Goal: Task Accomplishment & Management: Use online tool/utility

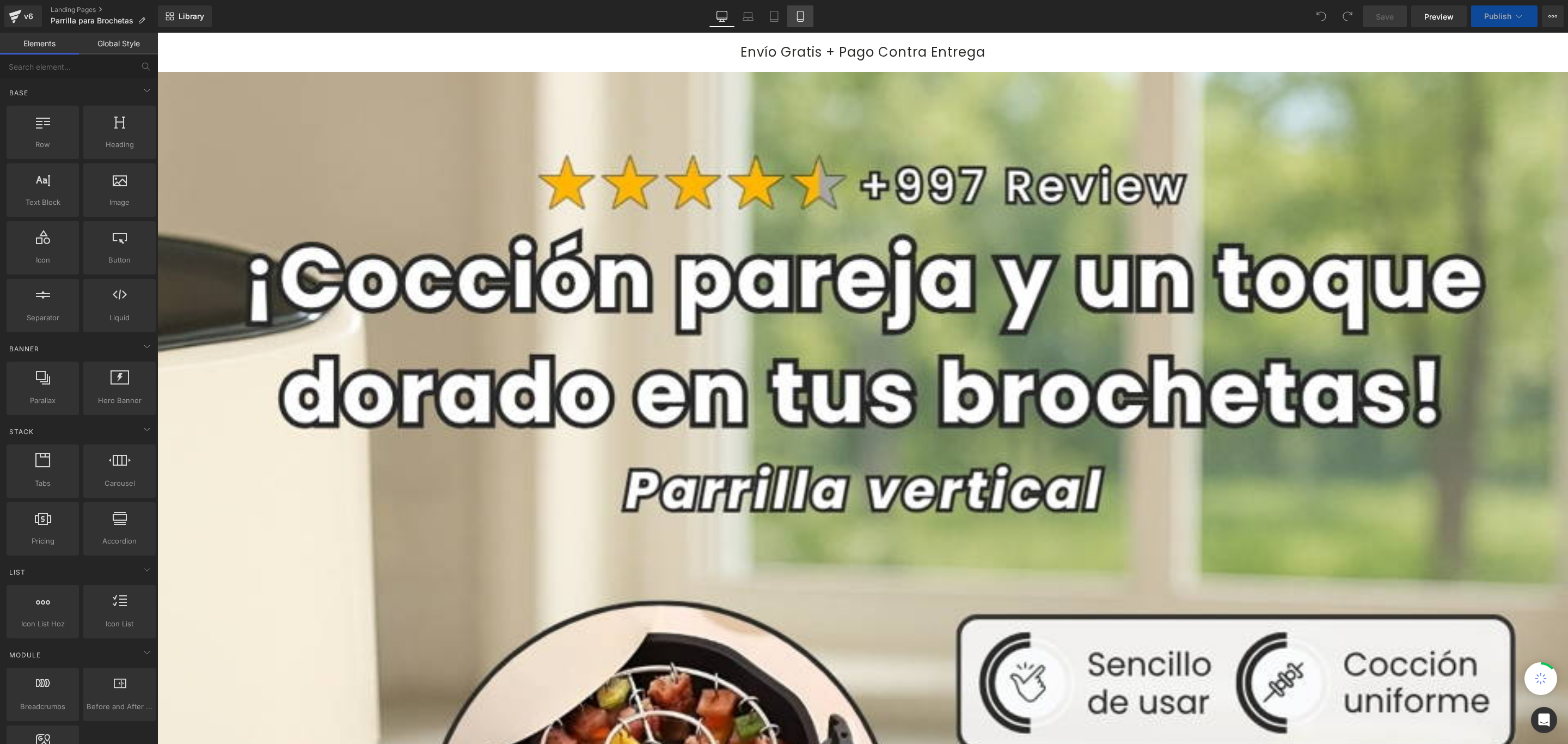
click at [797, 22] on link "Mobile" at bounding box center [800, 16] width 26 height 22
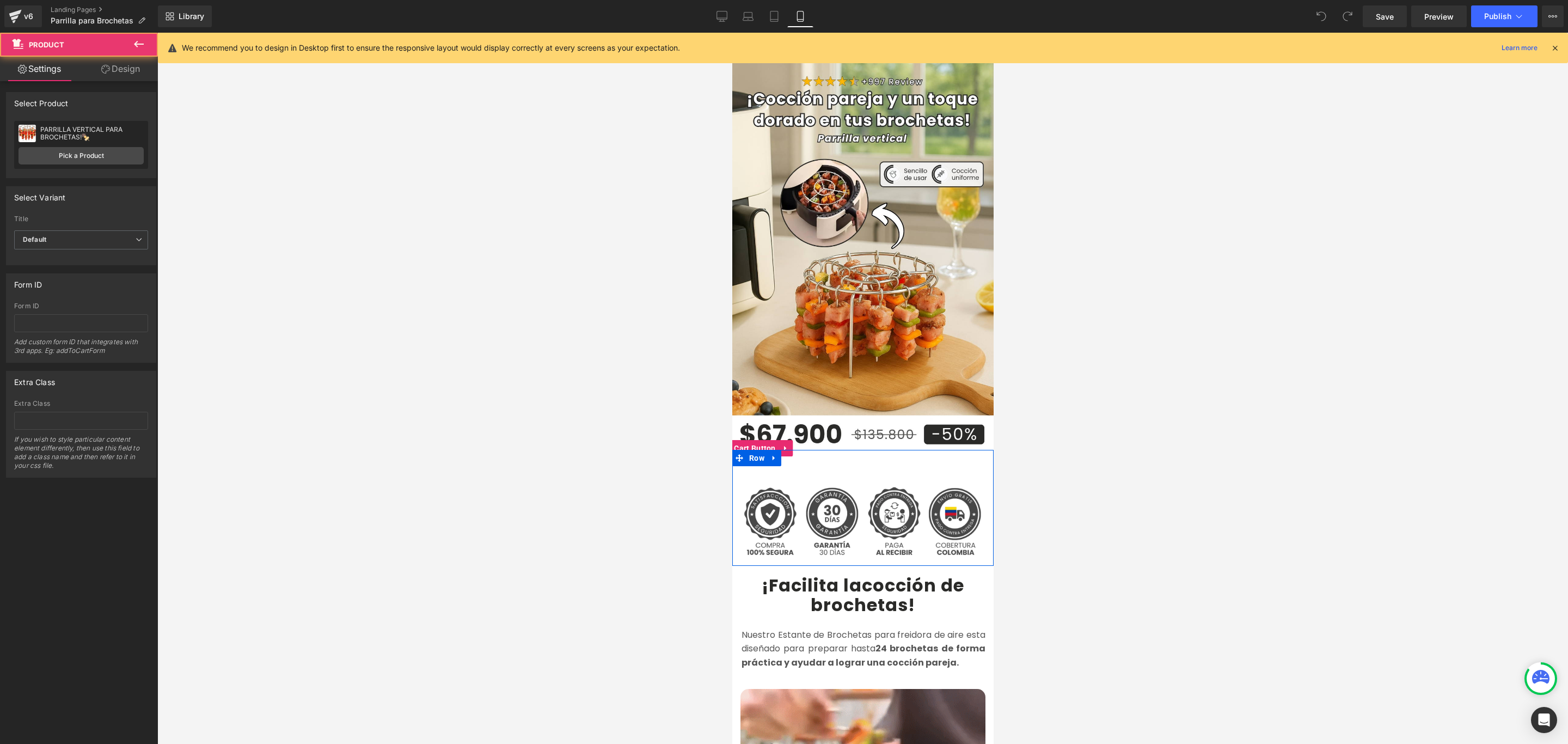
click at [853, 448] on div "Add To Cart (P) Cart Button Product" at bounding box center [862, 466] width 245 height 36
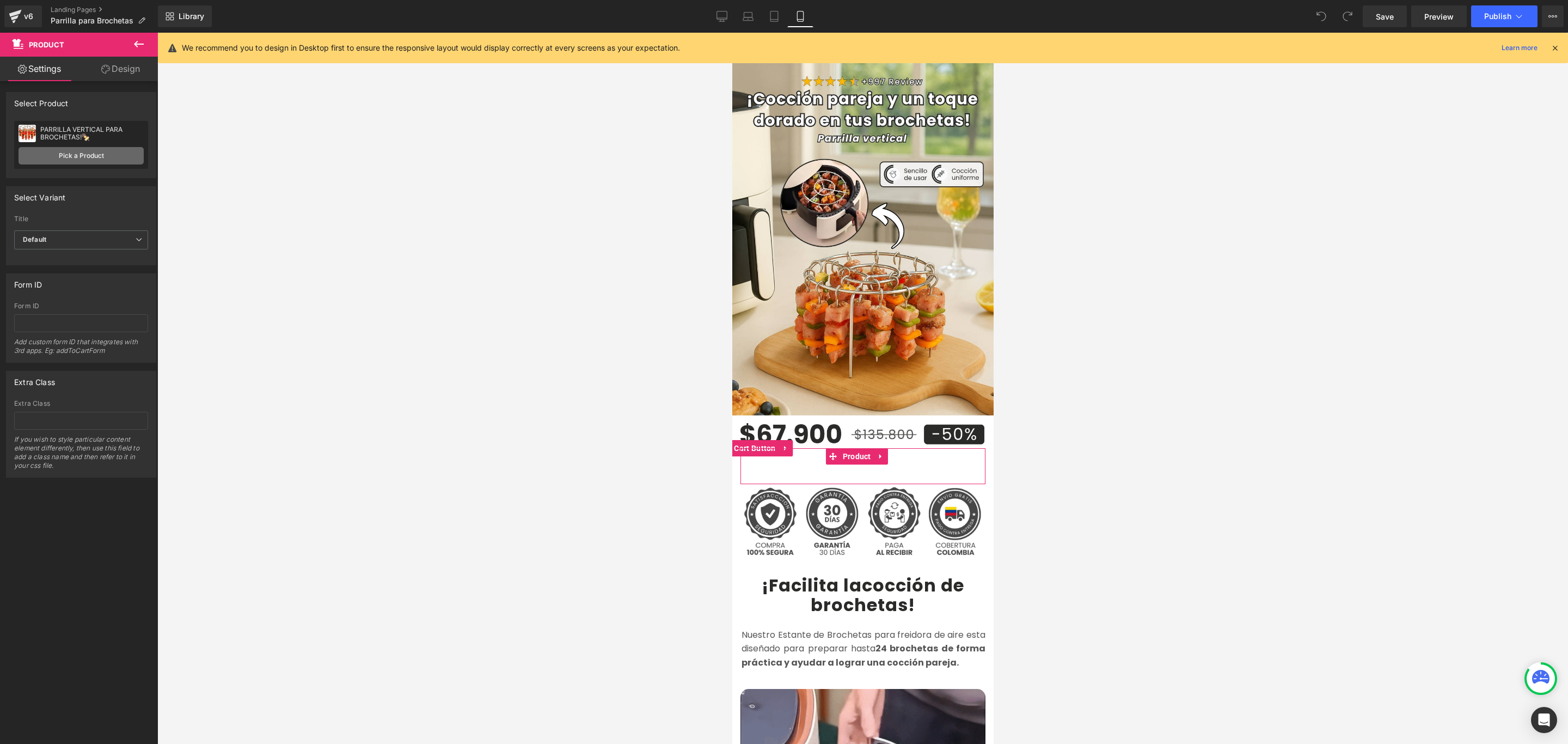
click at [102, 152] on link "Pick a Product" at bounding box center [81, 156] width 125 height 17
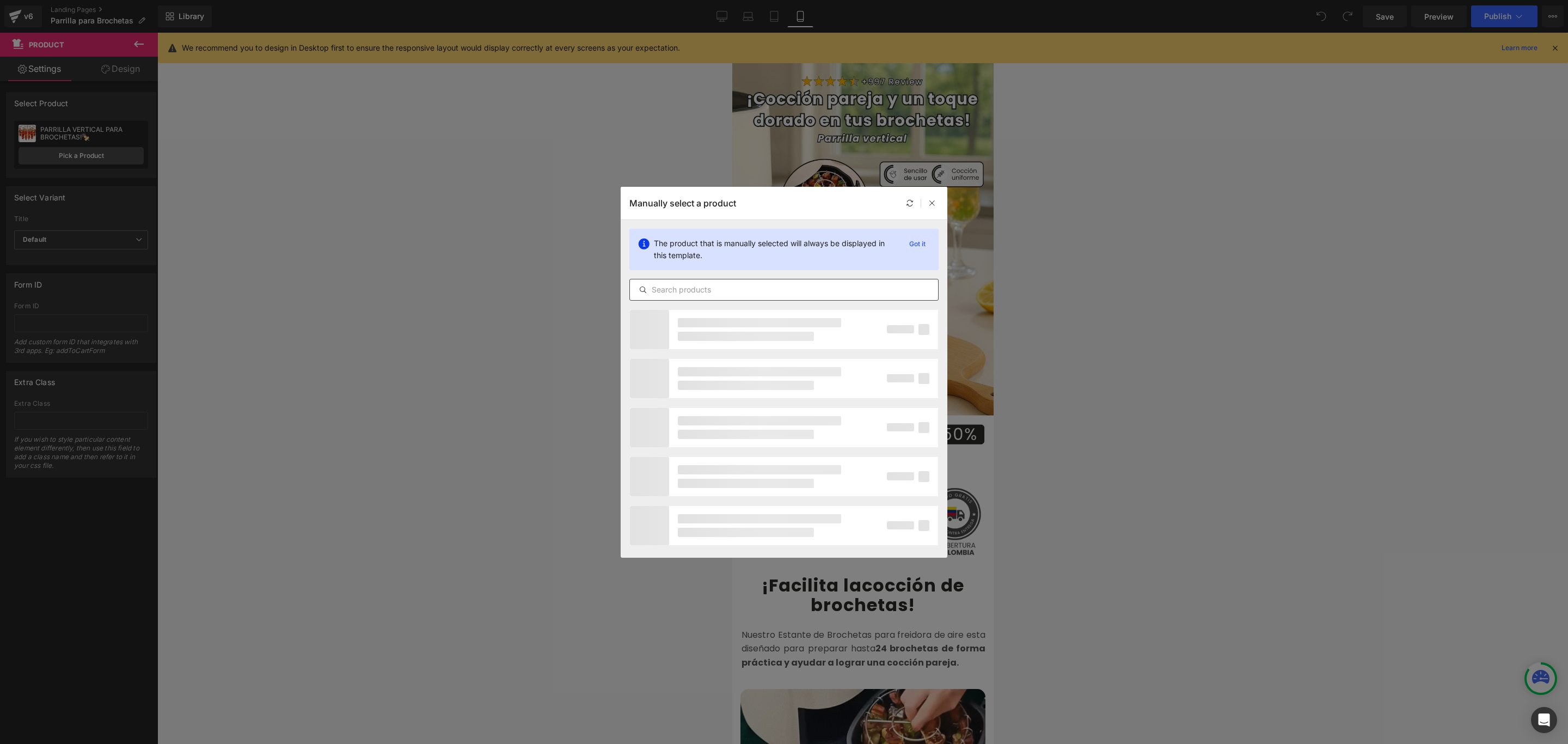
click at [711, 292] on input "text" at bounding box center [784, 290] width 308 height 13
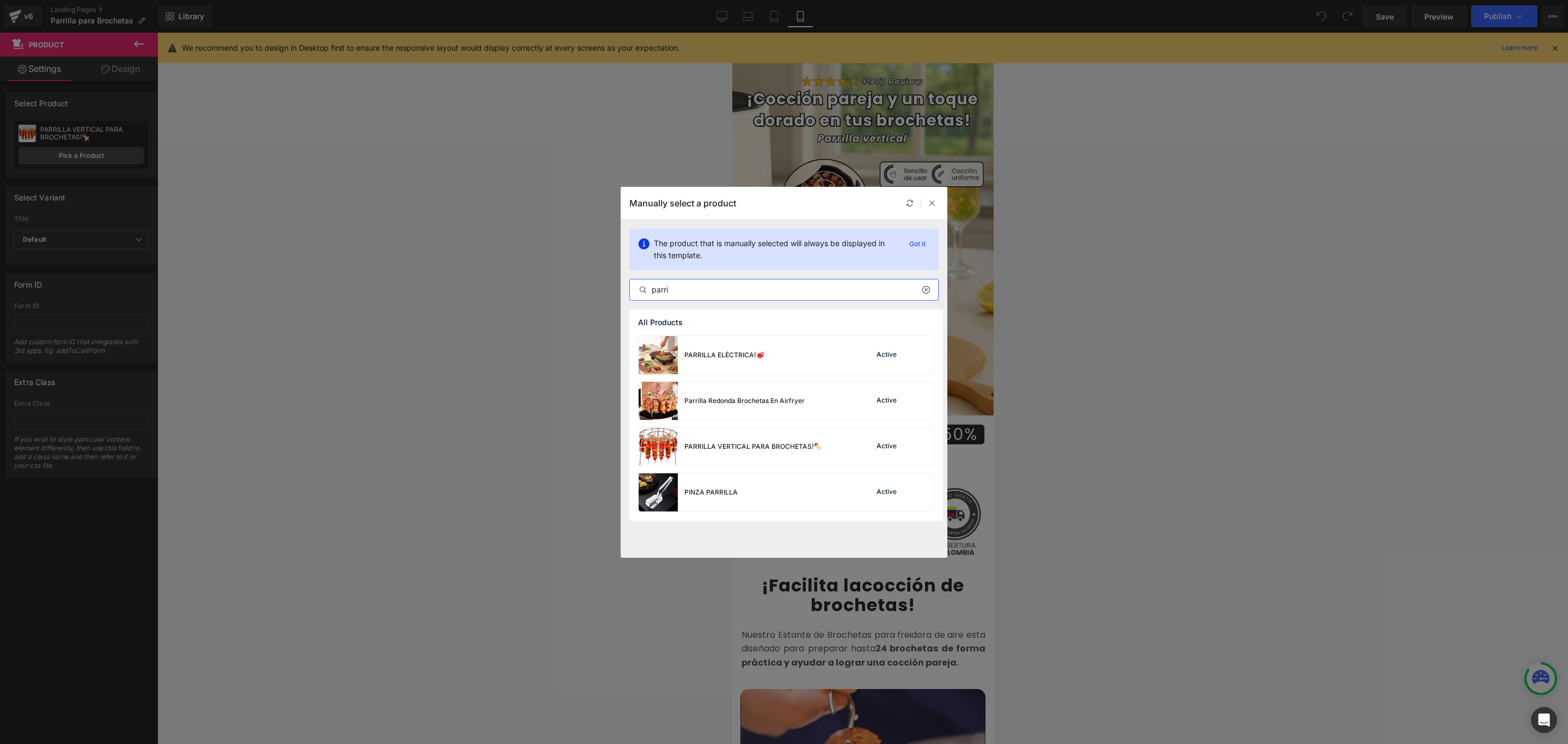
click at [694, 292] on input "parri" at bounding box center [784, 290] width 308 height 13
type input "parri"
click at [743, 440] on div "PARRILLA VERTICAL PARA BROCHETAS!🍢" at bounding box center [730, 447] width 183 height 38
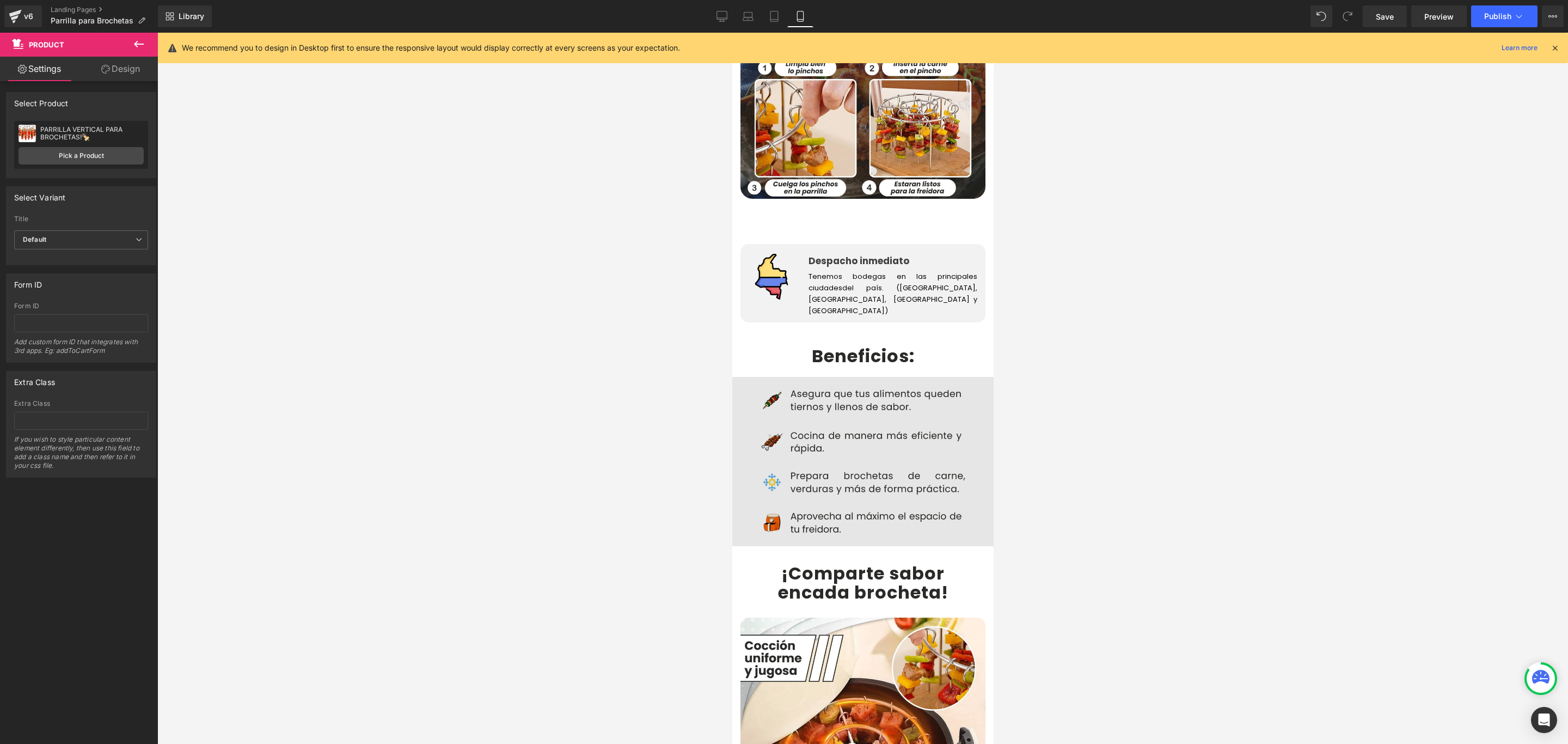
scroll to position [1798, 0]
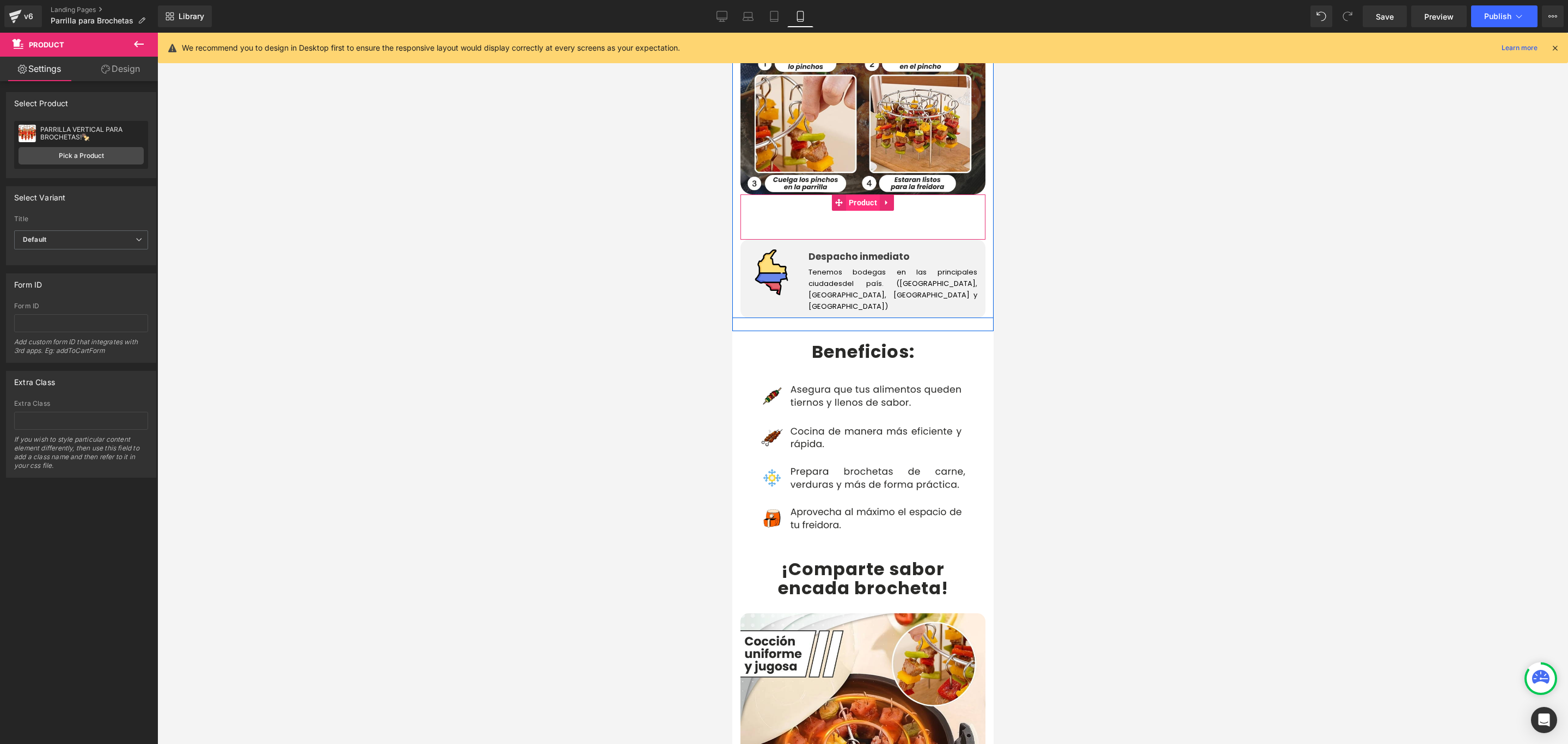
click at [855, 194] on span "Product" at bounding box center [862, 202] width 34 height 16
click at [54, 149] on link "Pick a Product" at bounding box center [81, 156] width 125 height 17
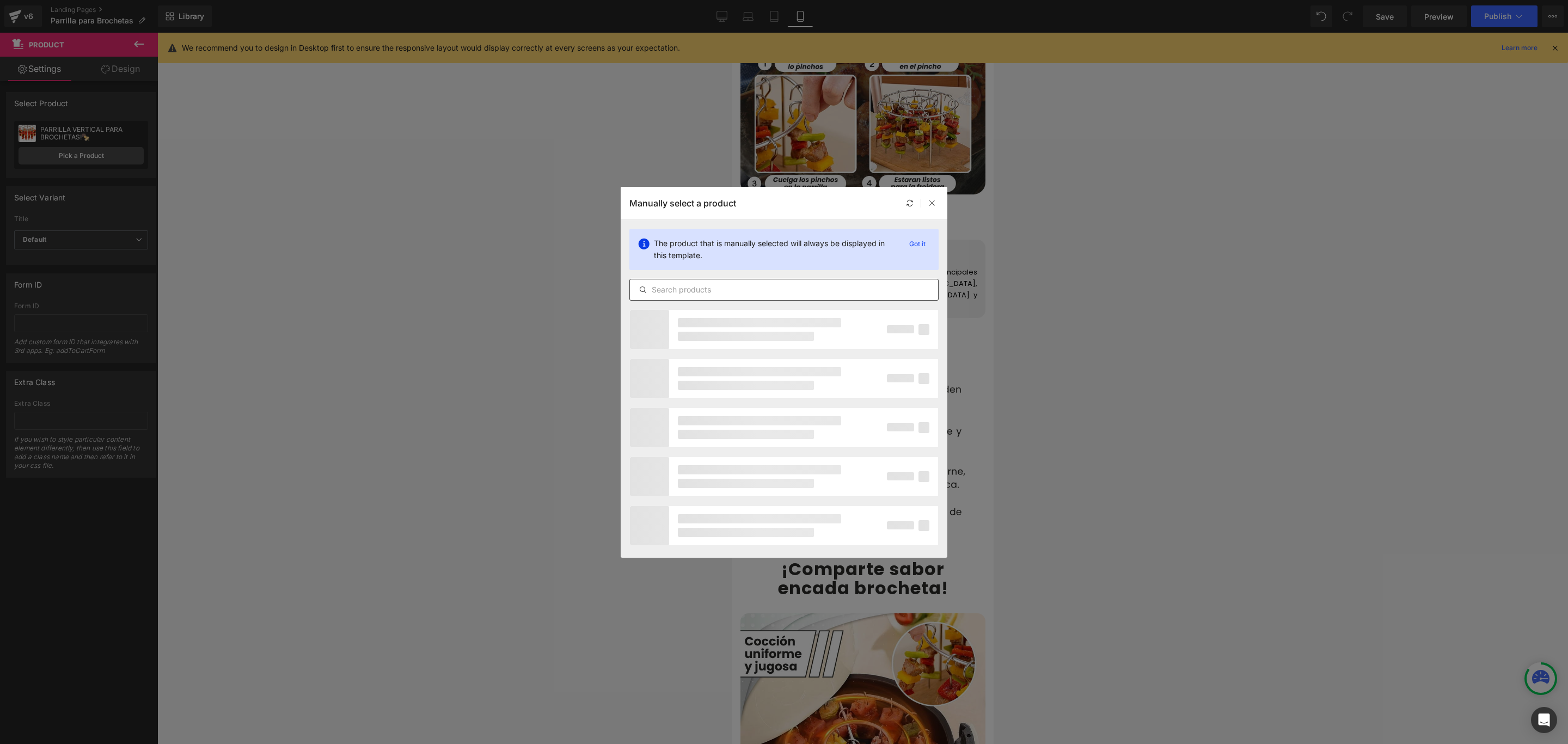
click at [711, 289] on input "text" at bounding box center [784, 290] width 308 height 13
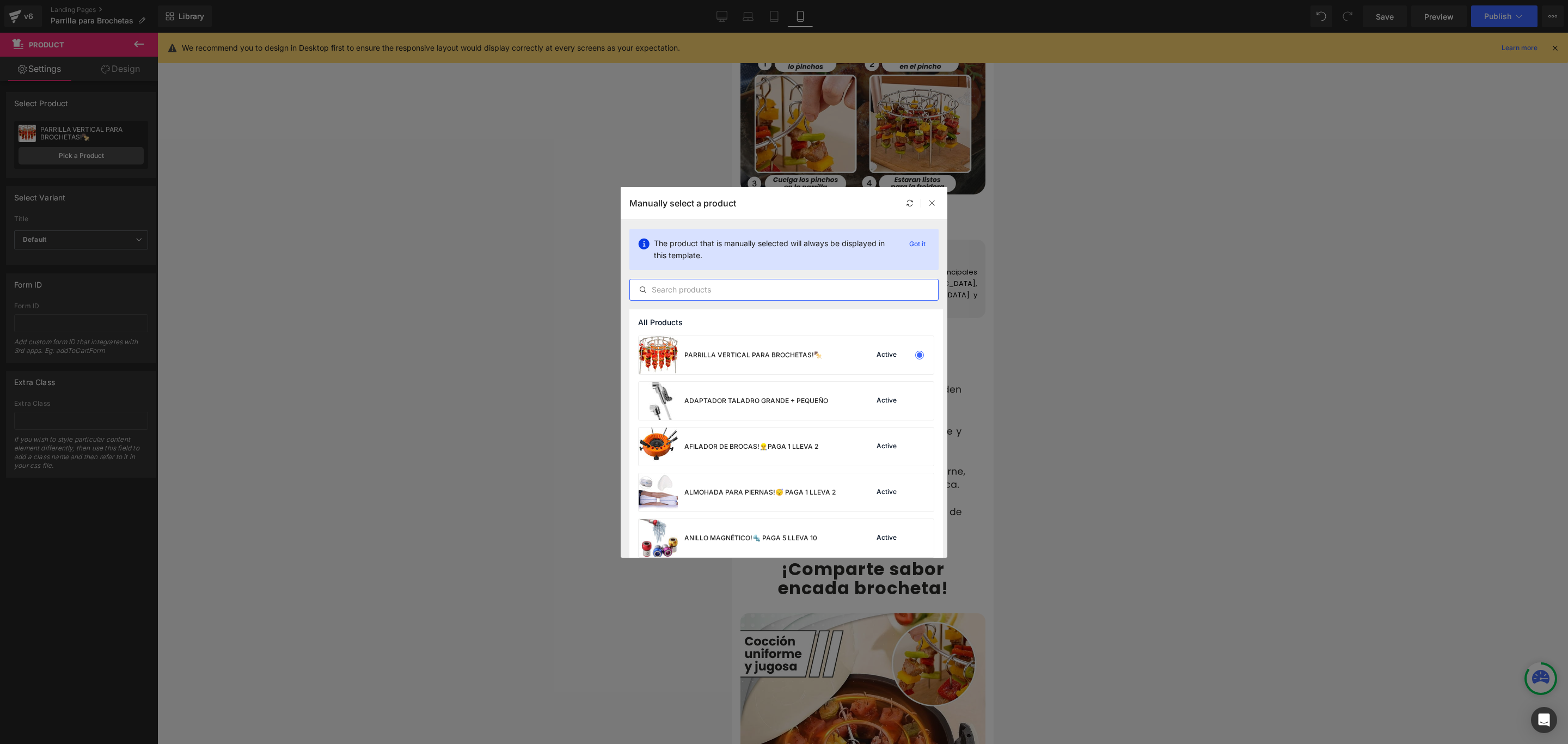
paste input "parri"
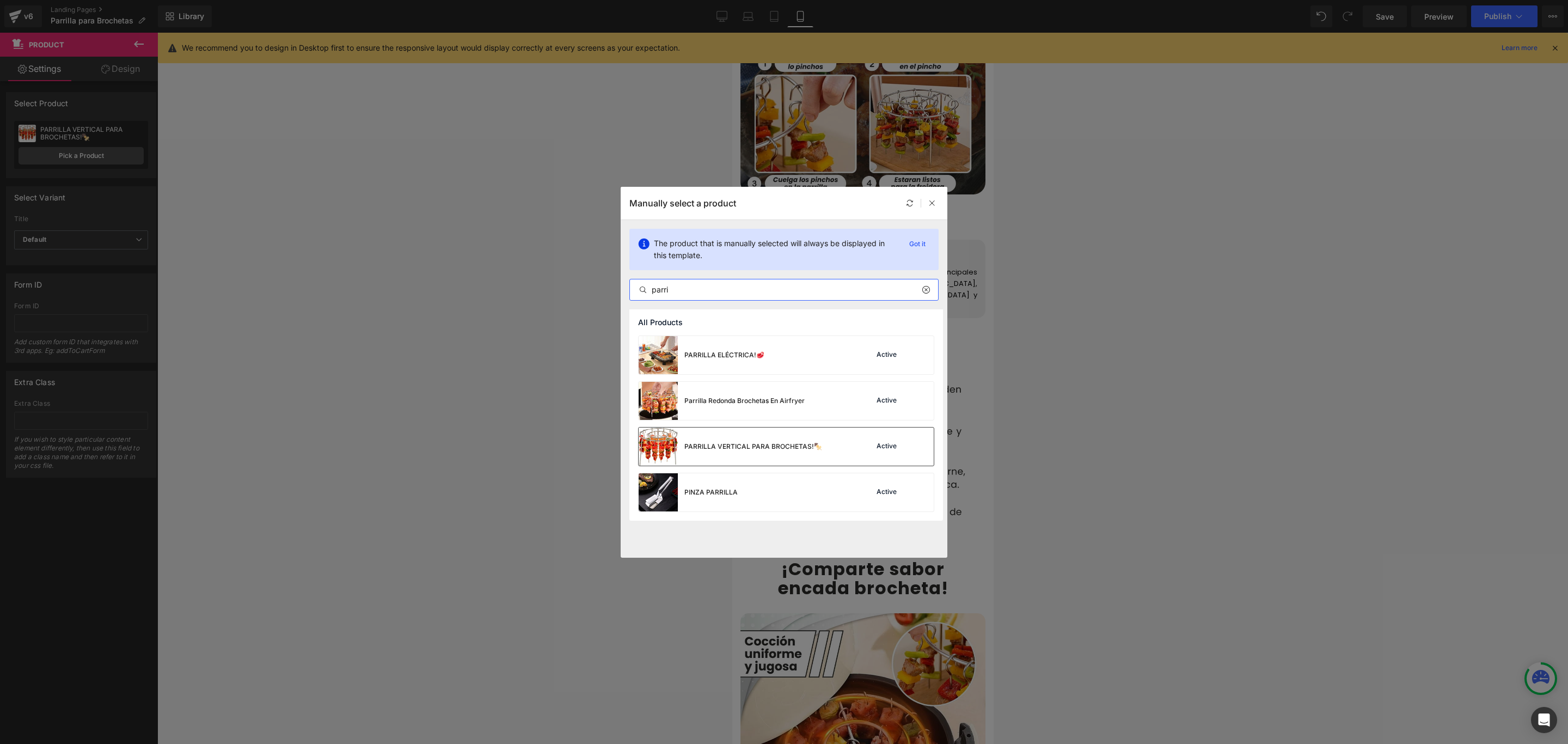
type input "parri"
click at [735, 448] on div "PARRILLA VERTICAL PARA BROCHETAS!🍢" at bounding box center [753, 447] width 138 height 10
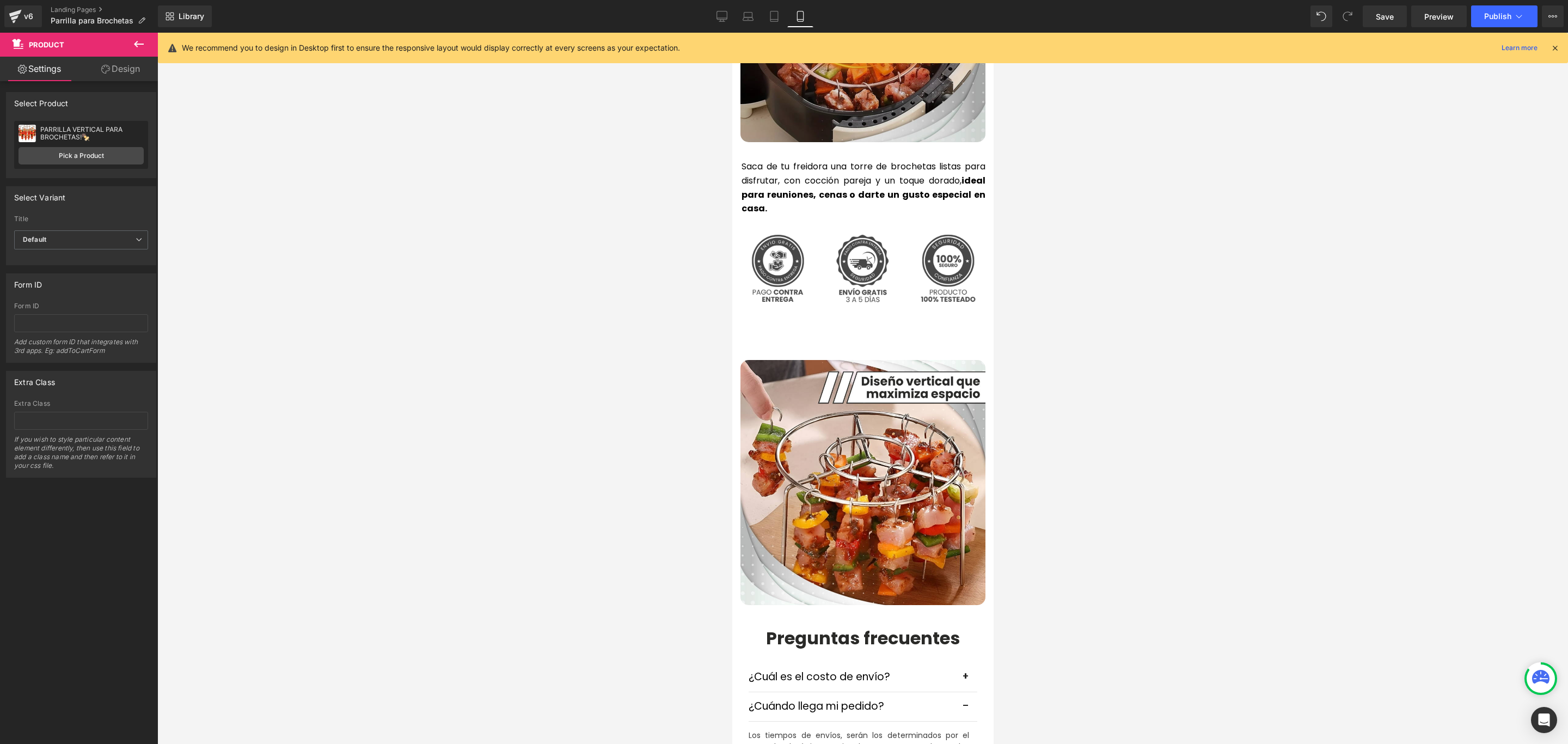
scroll to position [2533, 0]
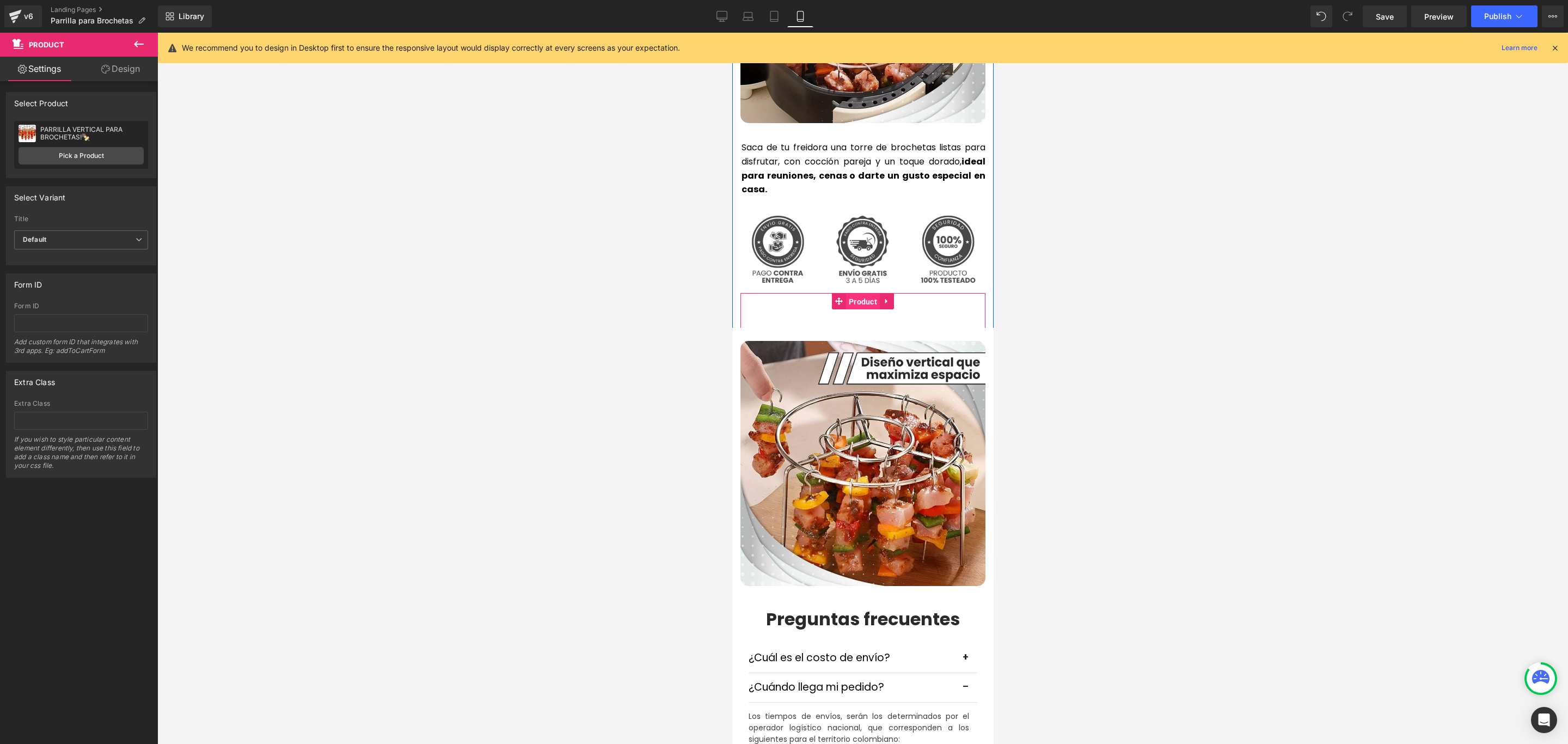
click at [858, 294] on span "Product" at bounding box center [862, 301] width 34 height 16
click at [85, 159] on link "Pick a Product" at bounding box center [81, 156] width 125 height 17
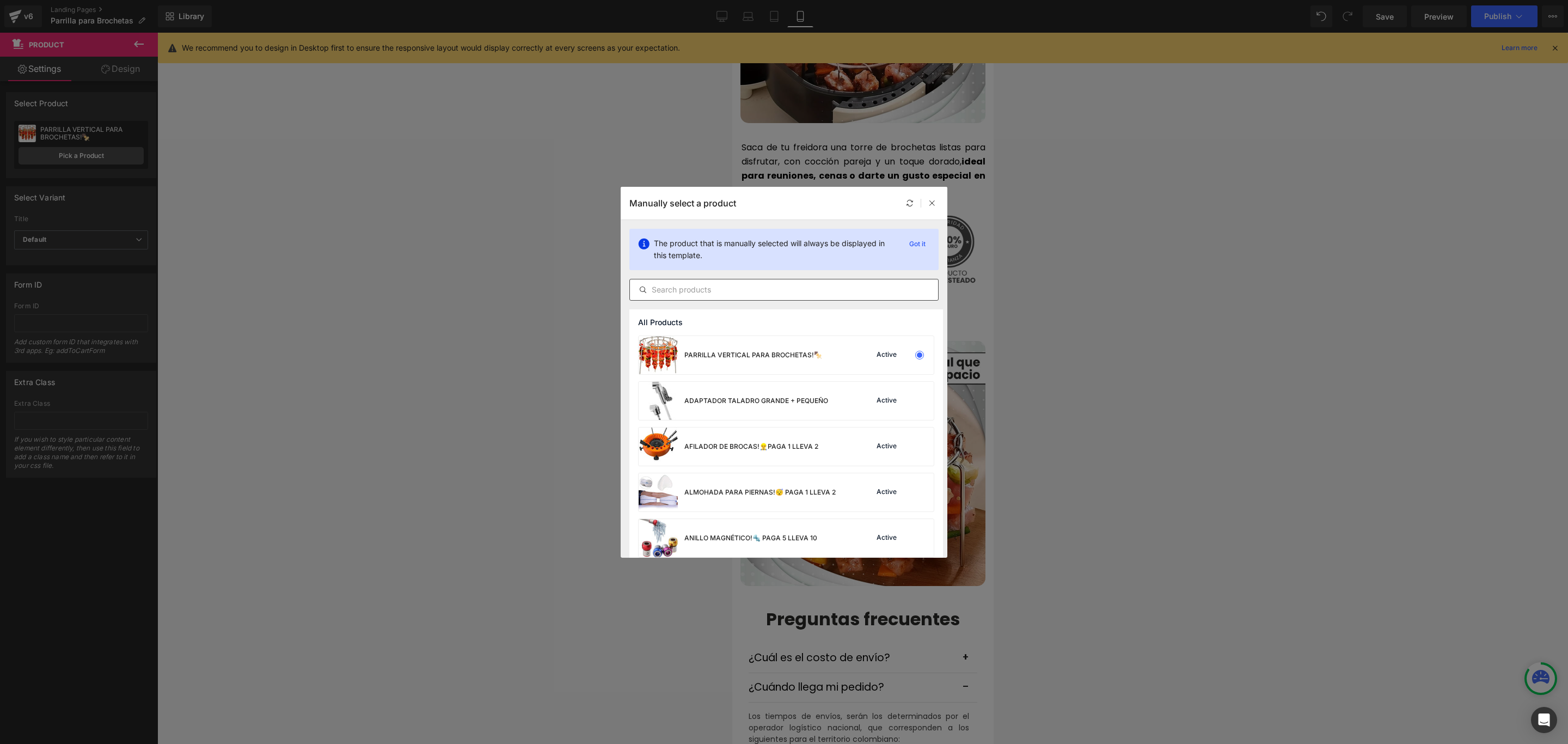
click at [696, 288] on input "text" at bounding box center [784, 290] width 308 height 13
paste input "parri"
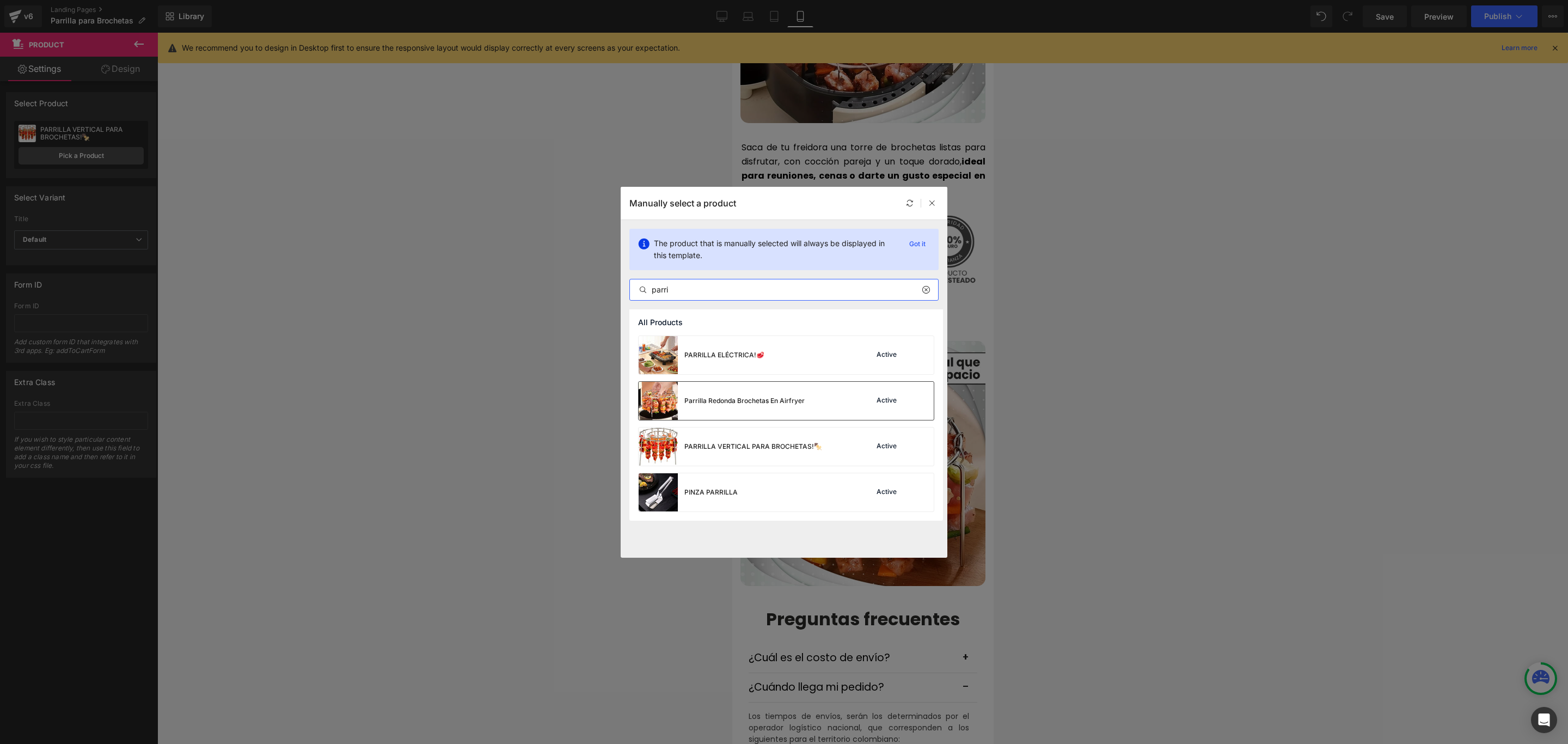
type input "parri"
click at [740, 394] on div "Parrilla Redonda Brochetas En Airfryer" at bounding box center [722, 401] width 166 height 38
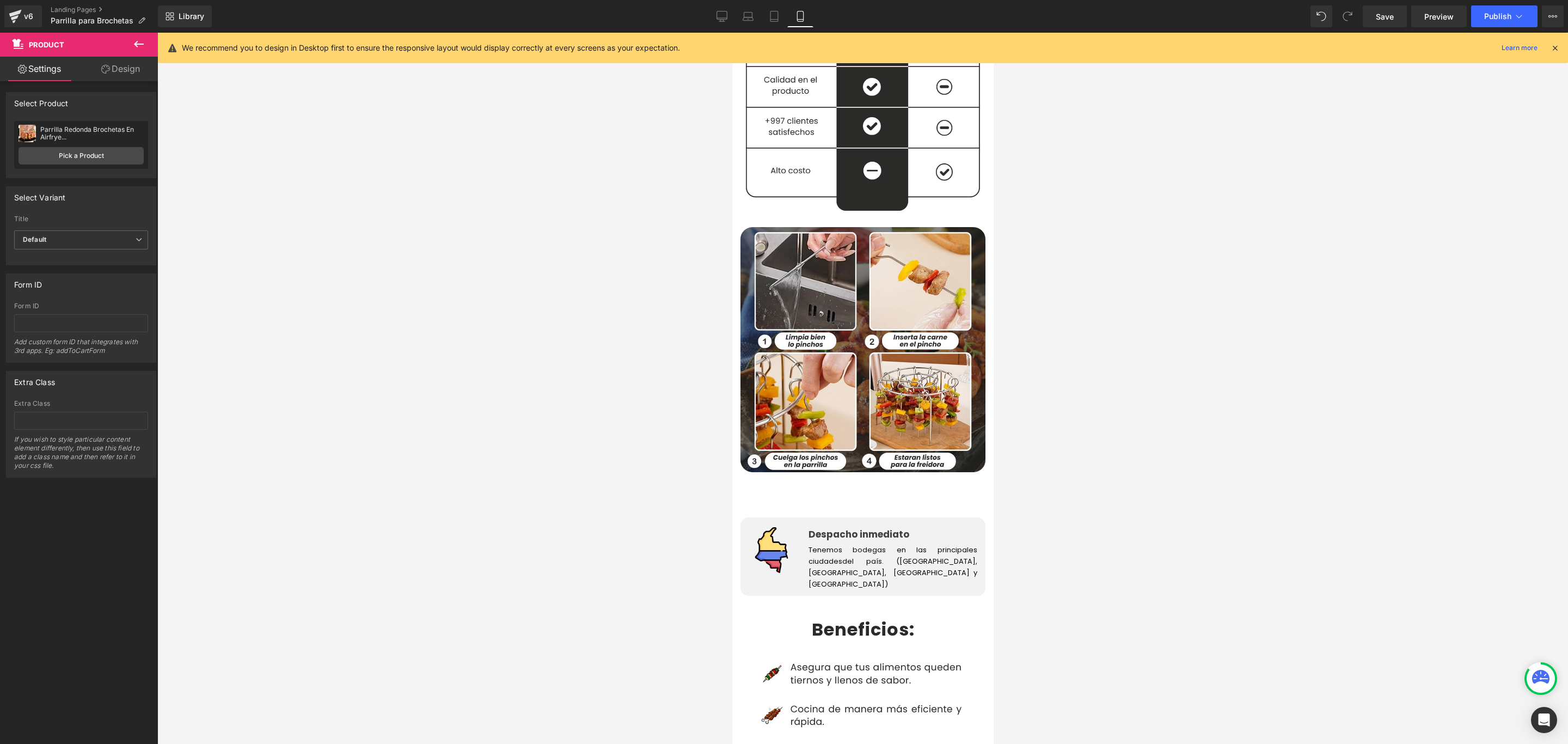
scroll to position [1471, 0]
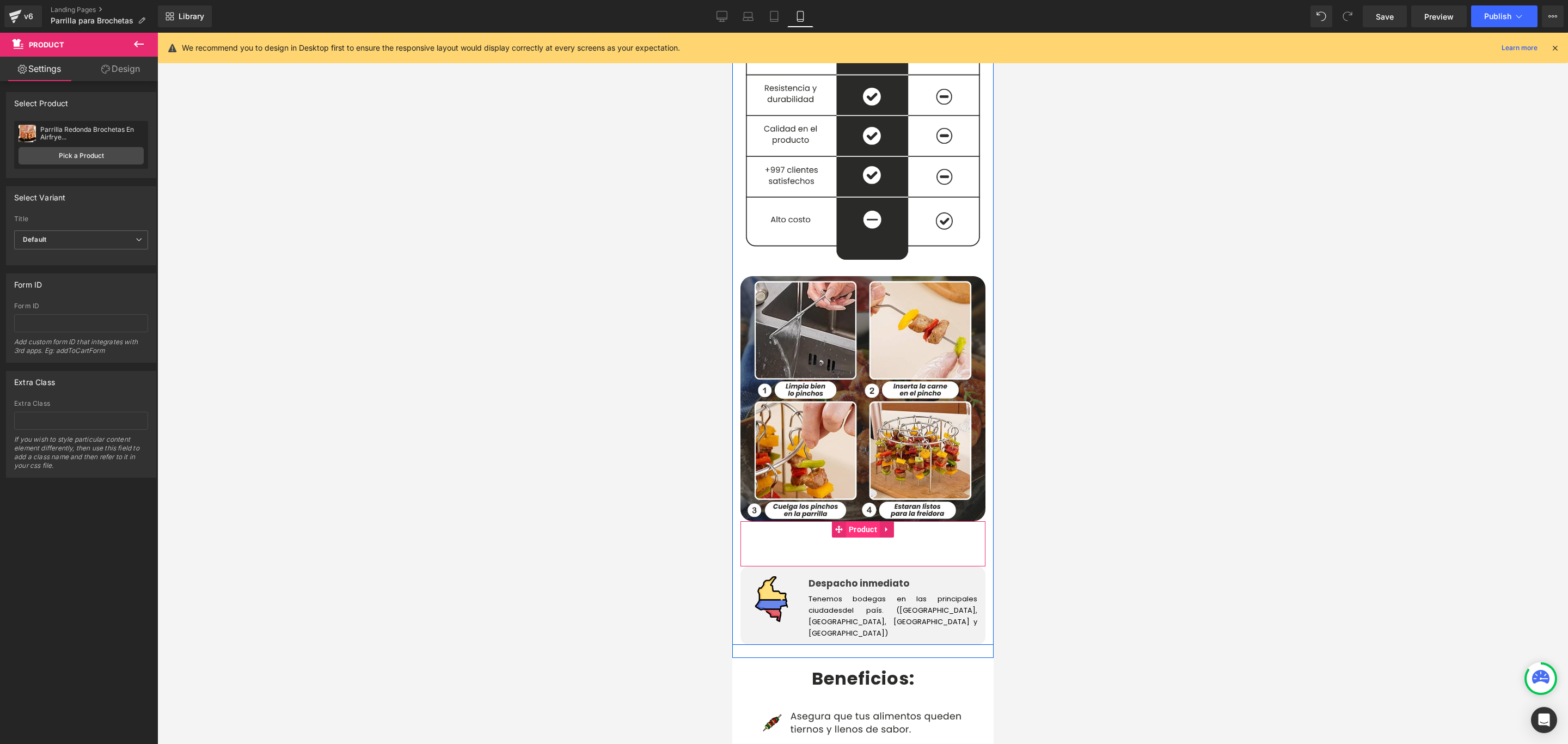
click at [853, 521] on span "Product" at bounding box center [862, 529] width 34 height 16
click at [95, 159] on link "Pick a Product" at bounding box center [81, 156] width 125 height 17
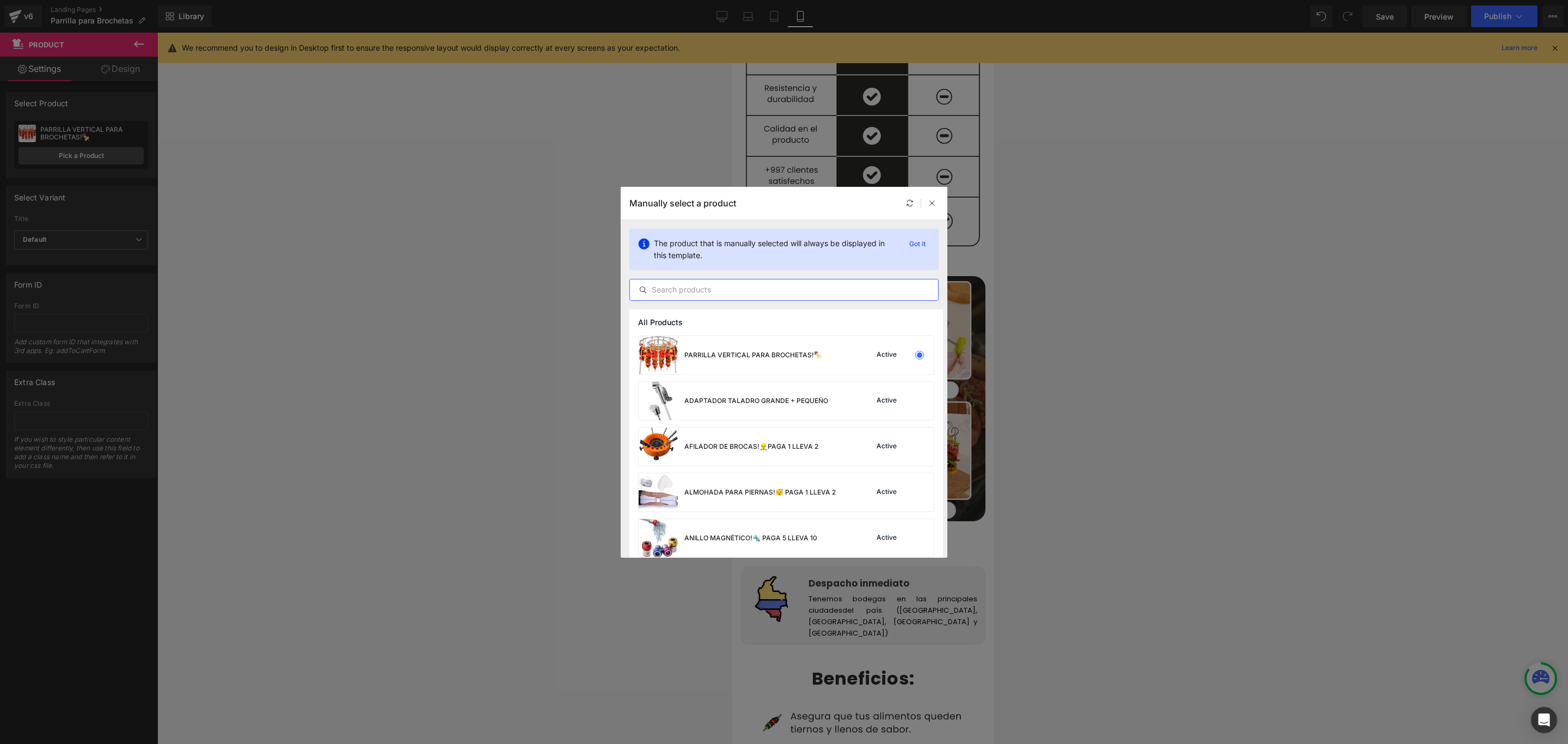
click at [711, 288] on input "text" at bounding box center [784, 290] width 308 height 13
paste input "parri"
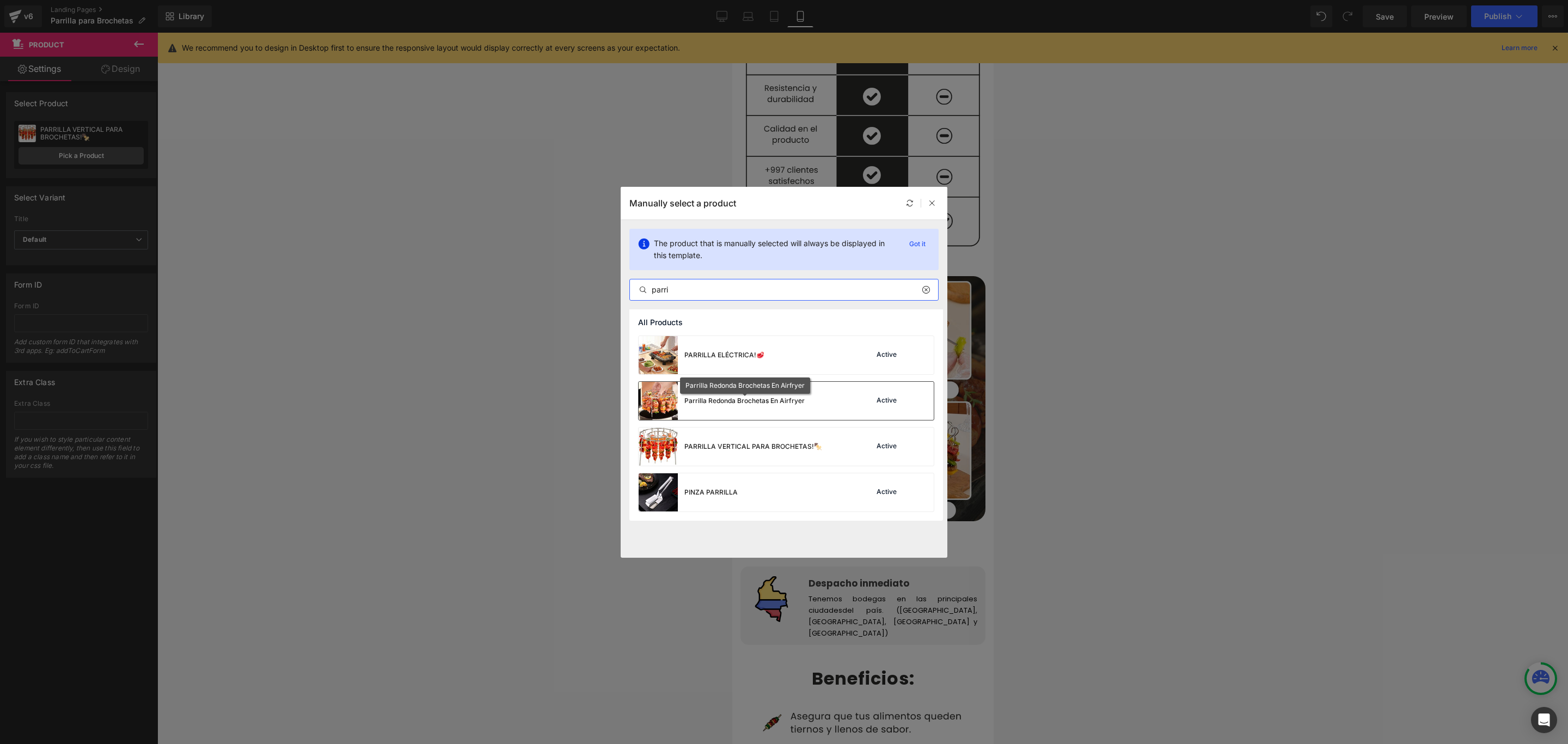
type input "parri"
click at [756, 401] on div "Parrilla Redonda Brochetas En Airfryer" at bounding box center [744, 401] width 120 height 10
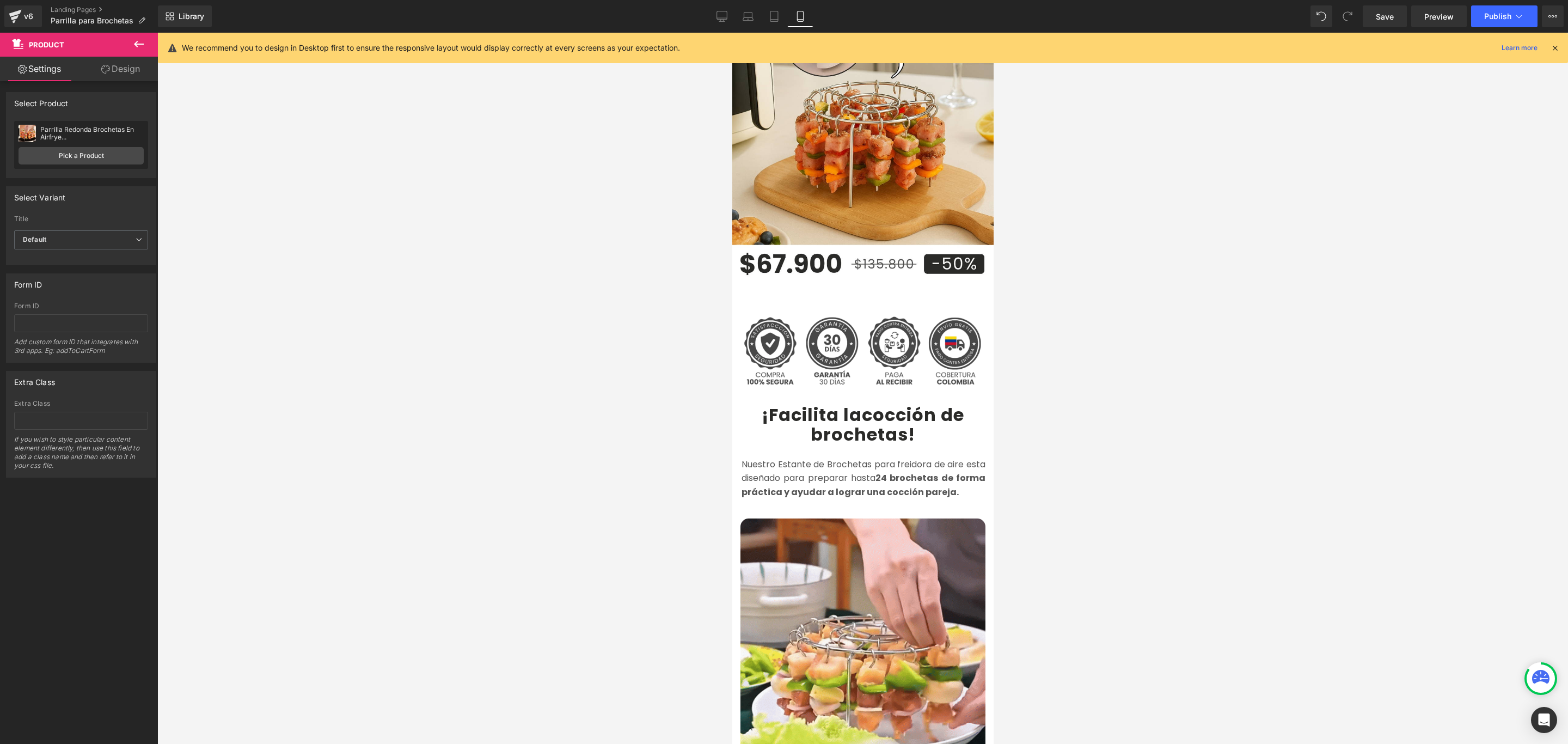
scroll to position [163, 0]
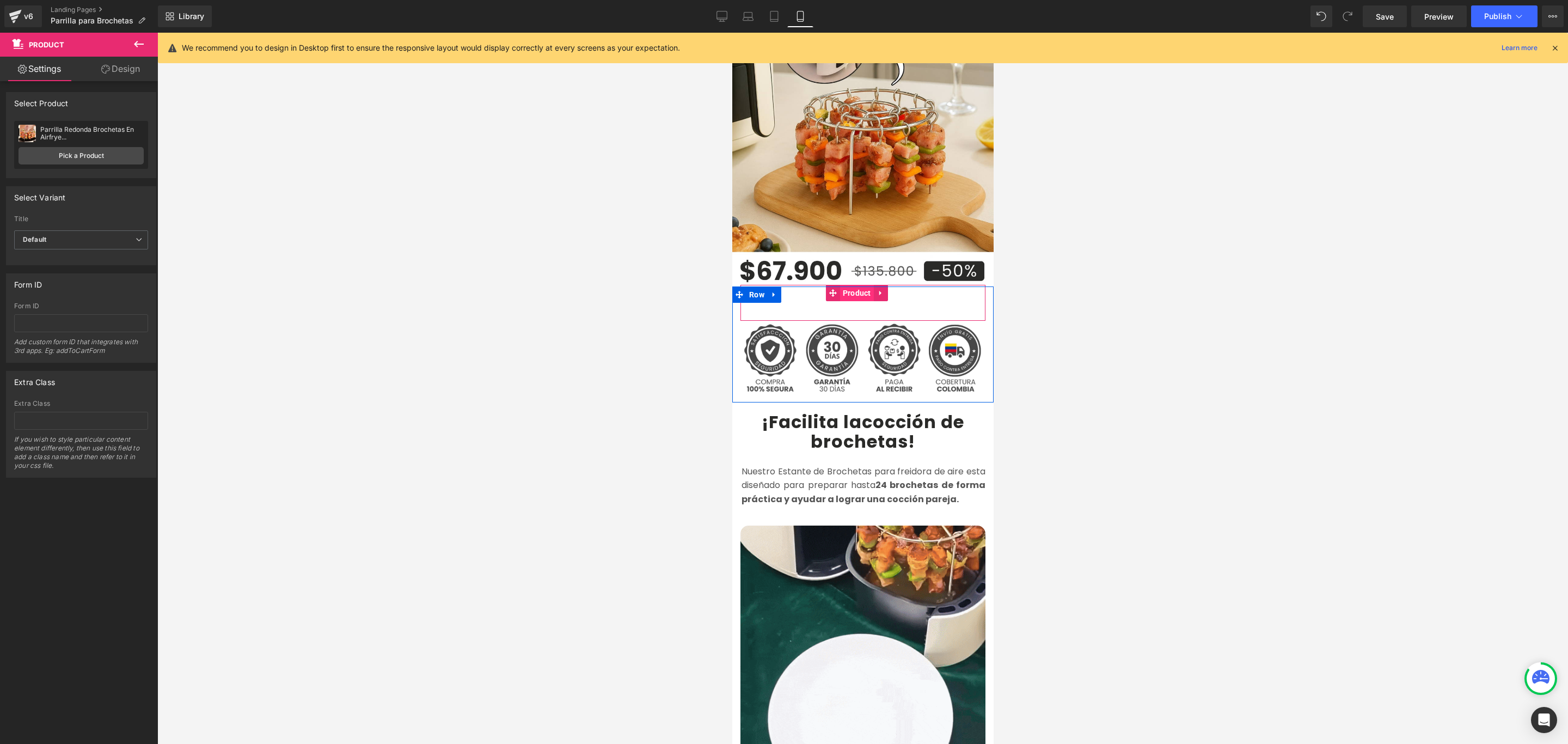
click at [858, 285] on span "Product" at bounding box center [856, 293] width 34 height 16
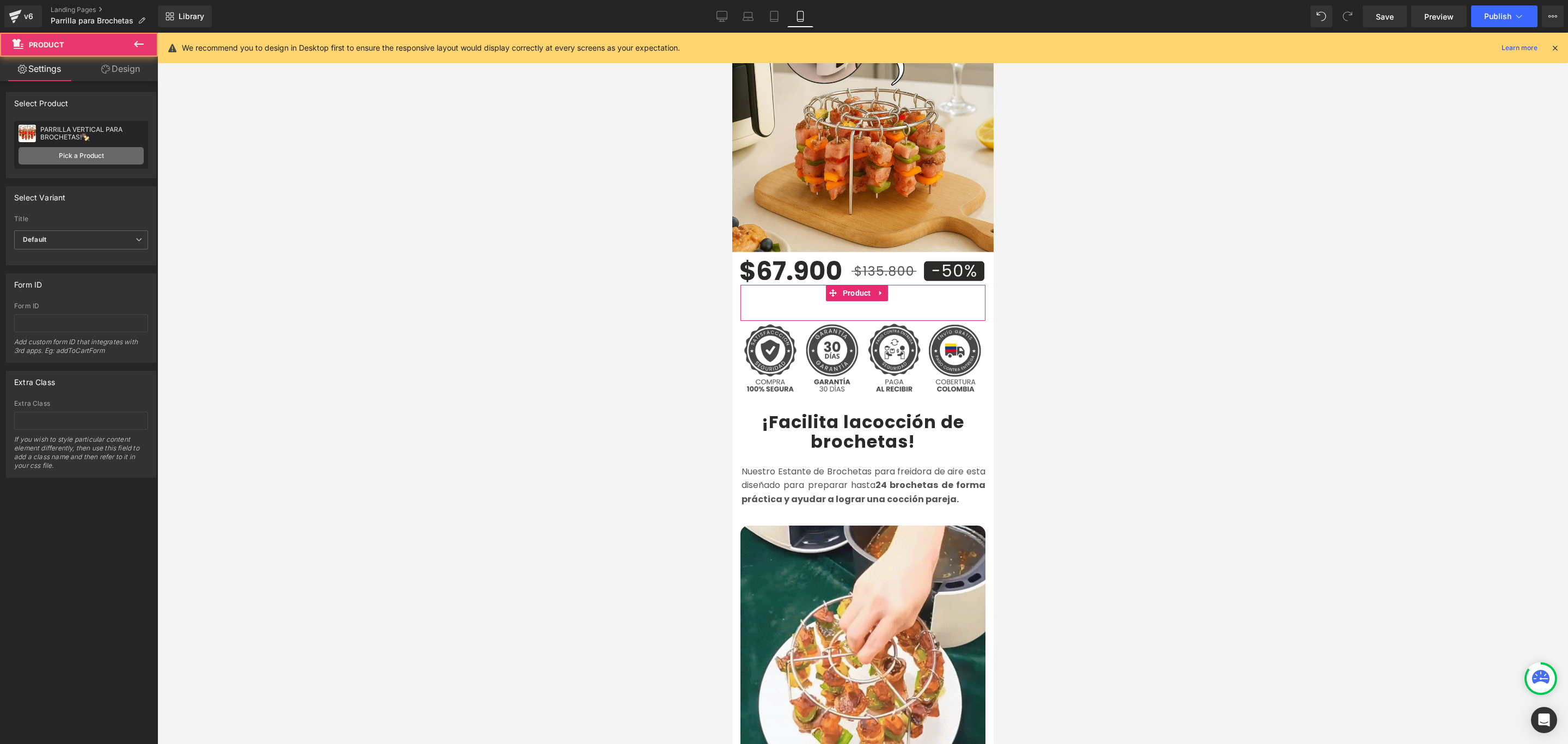
click at [84, 159] on link "Pick a Product" at bounding box center [81, 156] width 125 height 17
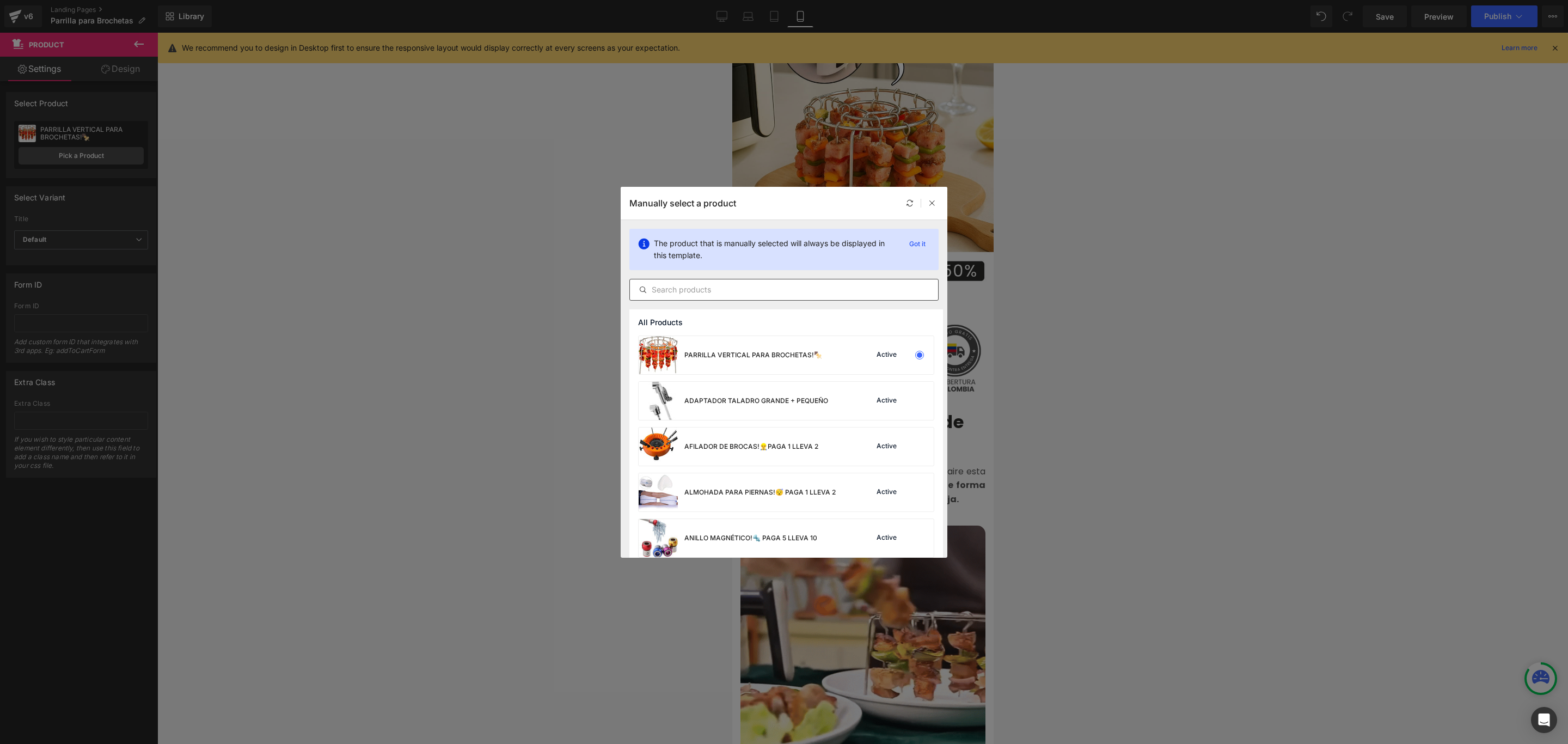
click at [716, 288] on input "text" at bounding box center [784, 290] width 308 height 13
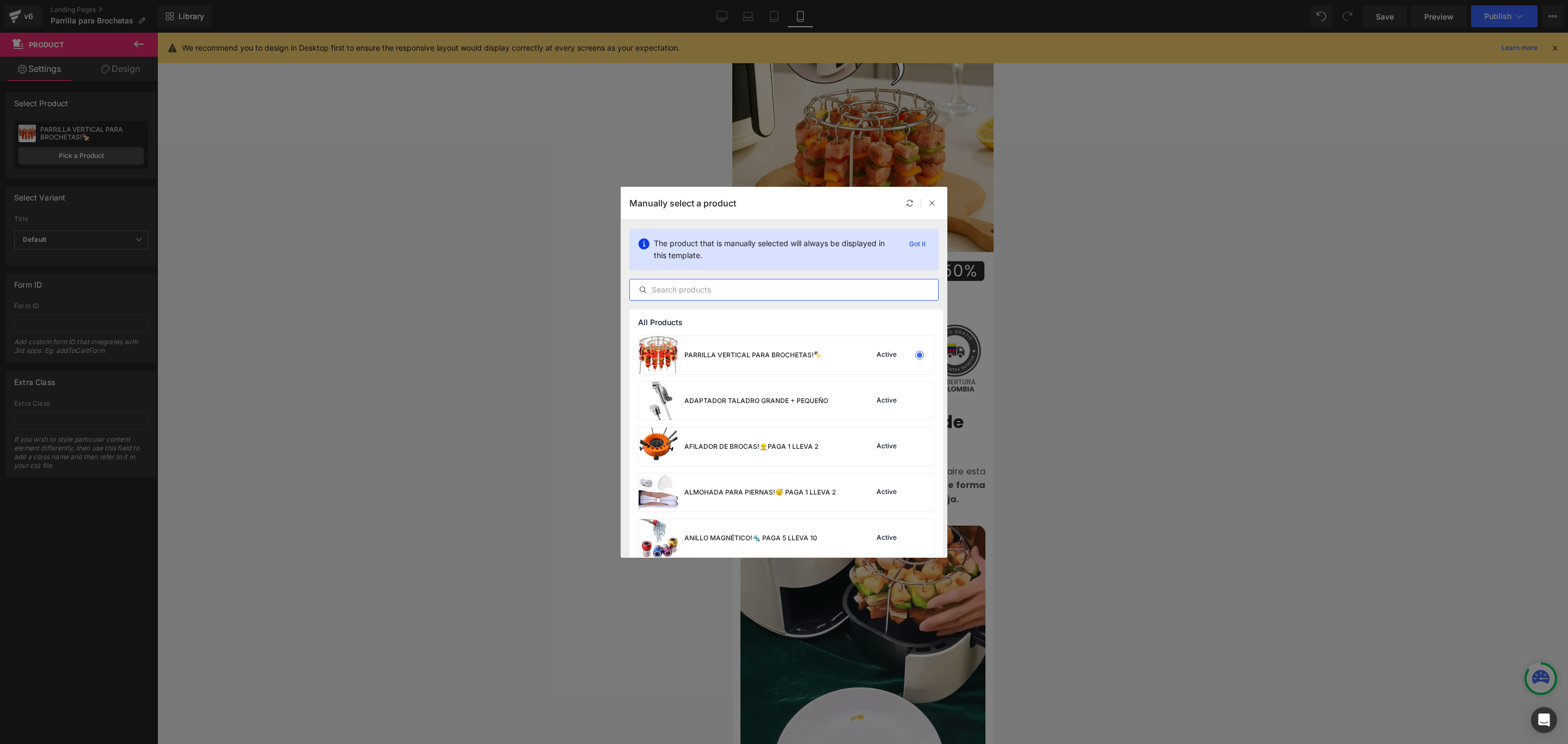
paste input "parri"
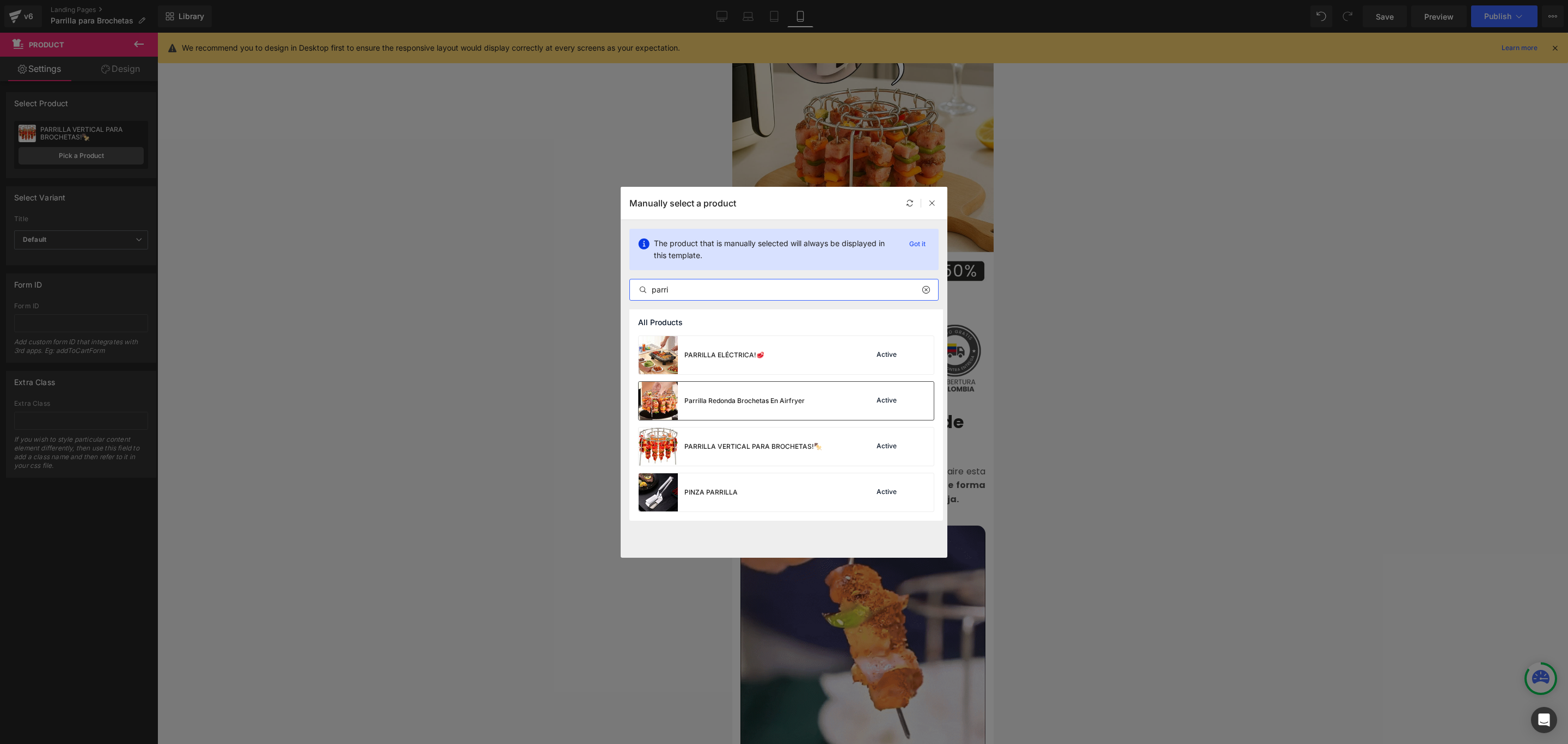
type input "parri"
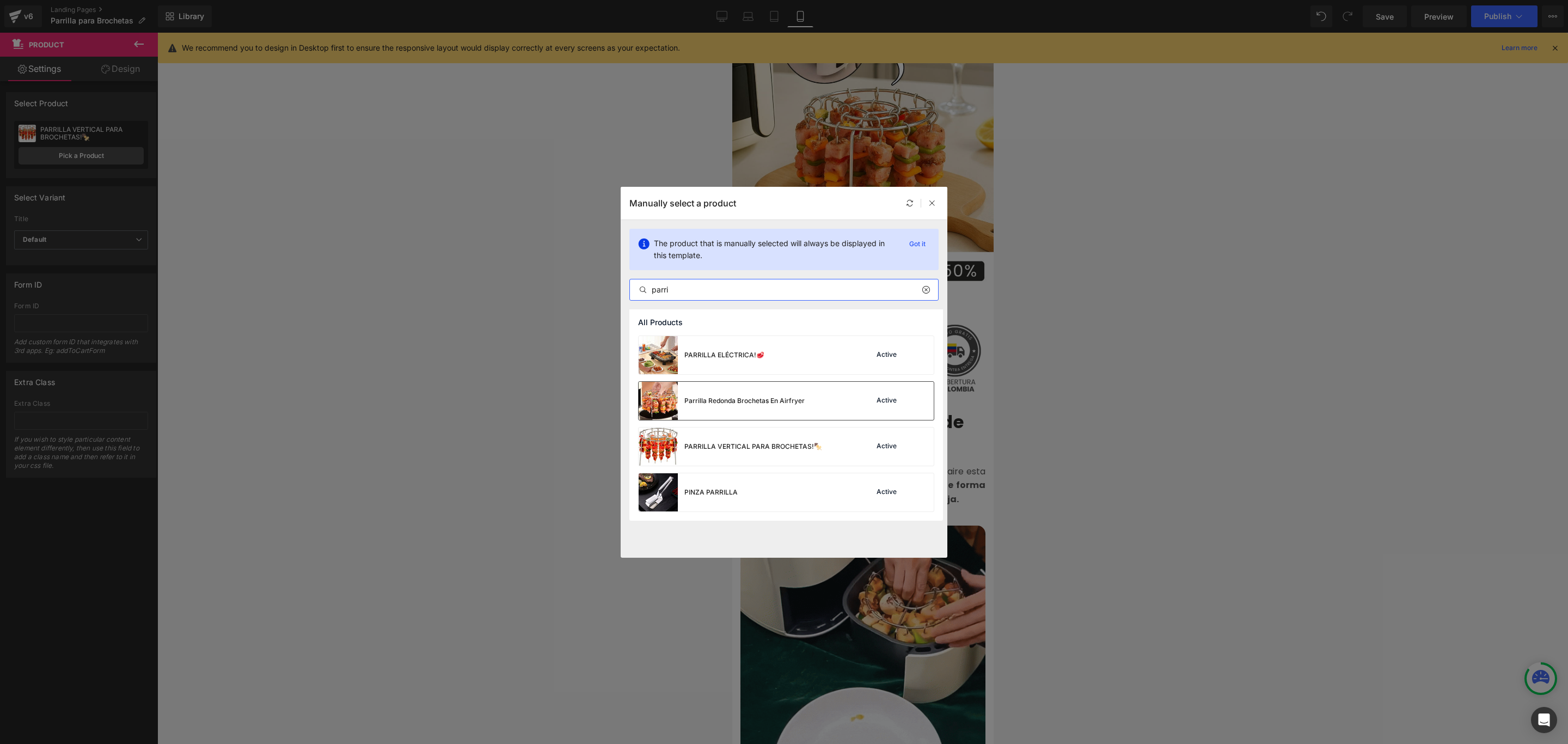
click at [766, 402] on div "Parrilla Redonda Brochetas En Airfryer" at bounding box center [744, 401] width 120 height 10
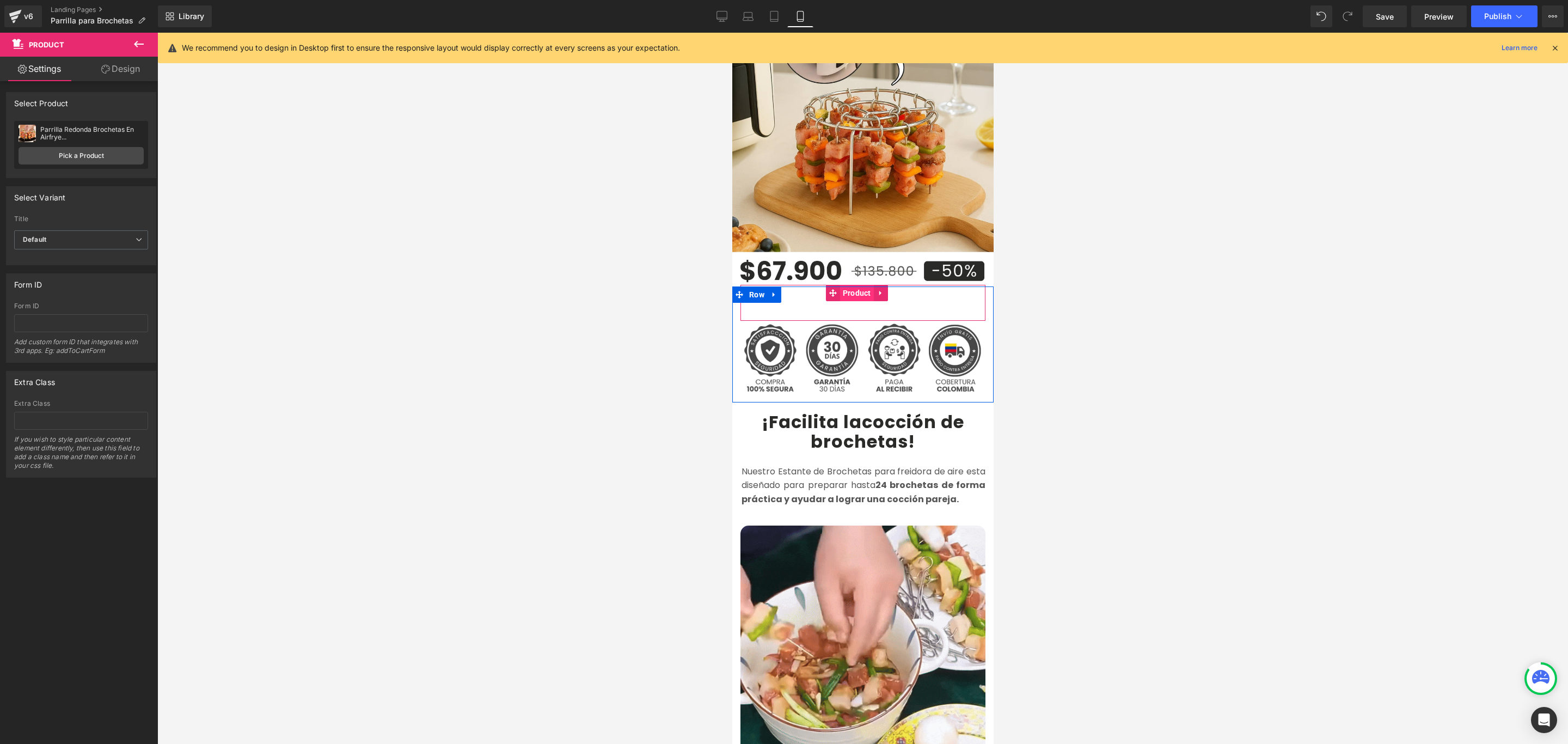
click at [861, 285] on span "Product" at bounding box center [856, 293] width 34 height 16
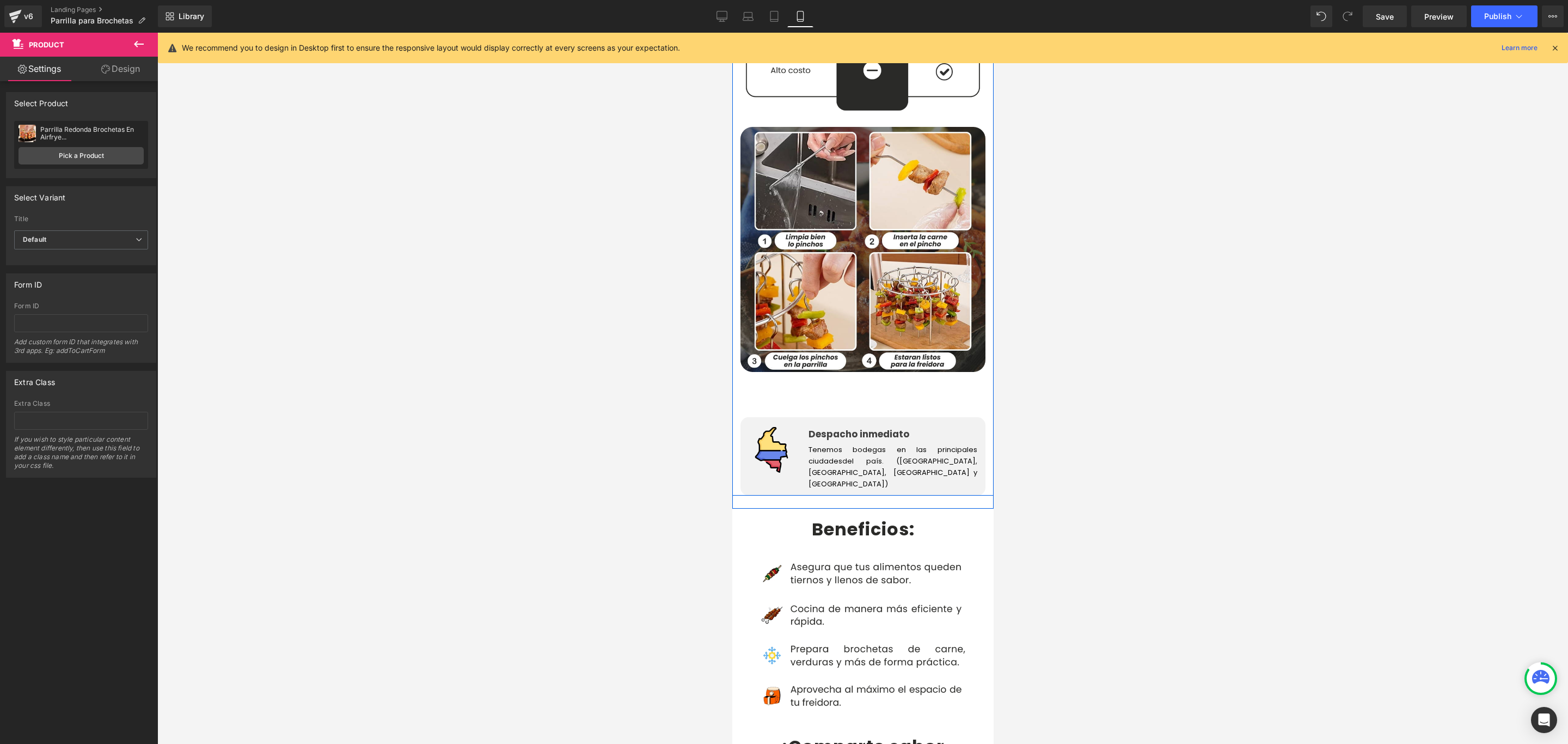
scroll to position [1634, 0]
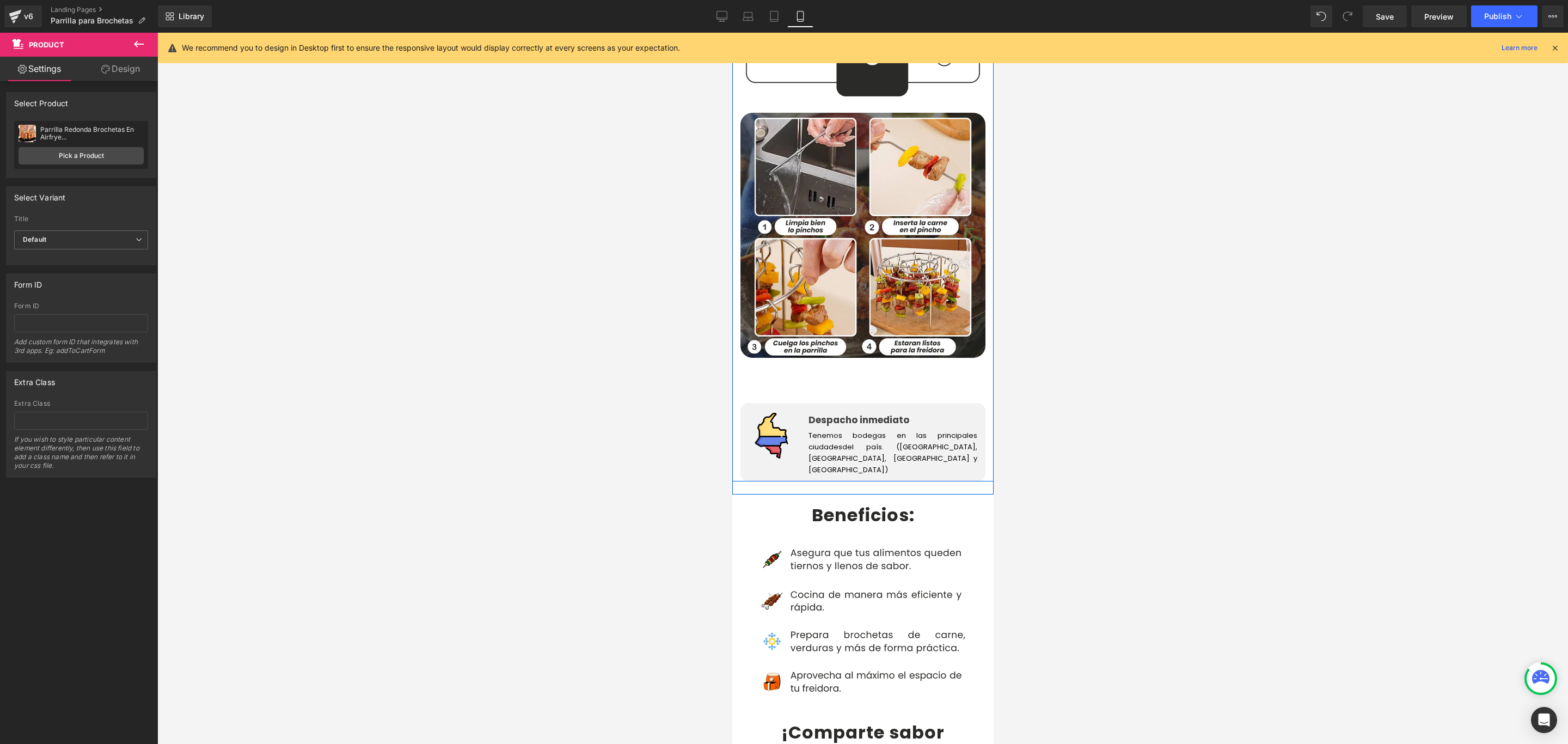
click at [844, 358] on div "Add To Cart (P) Cart Button Product" at bounding box center [862, 380] width 245 height 45
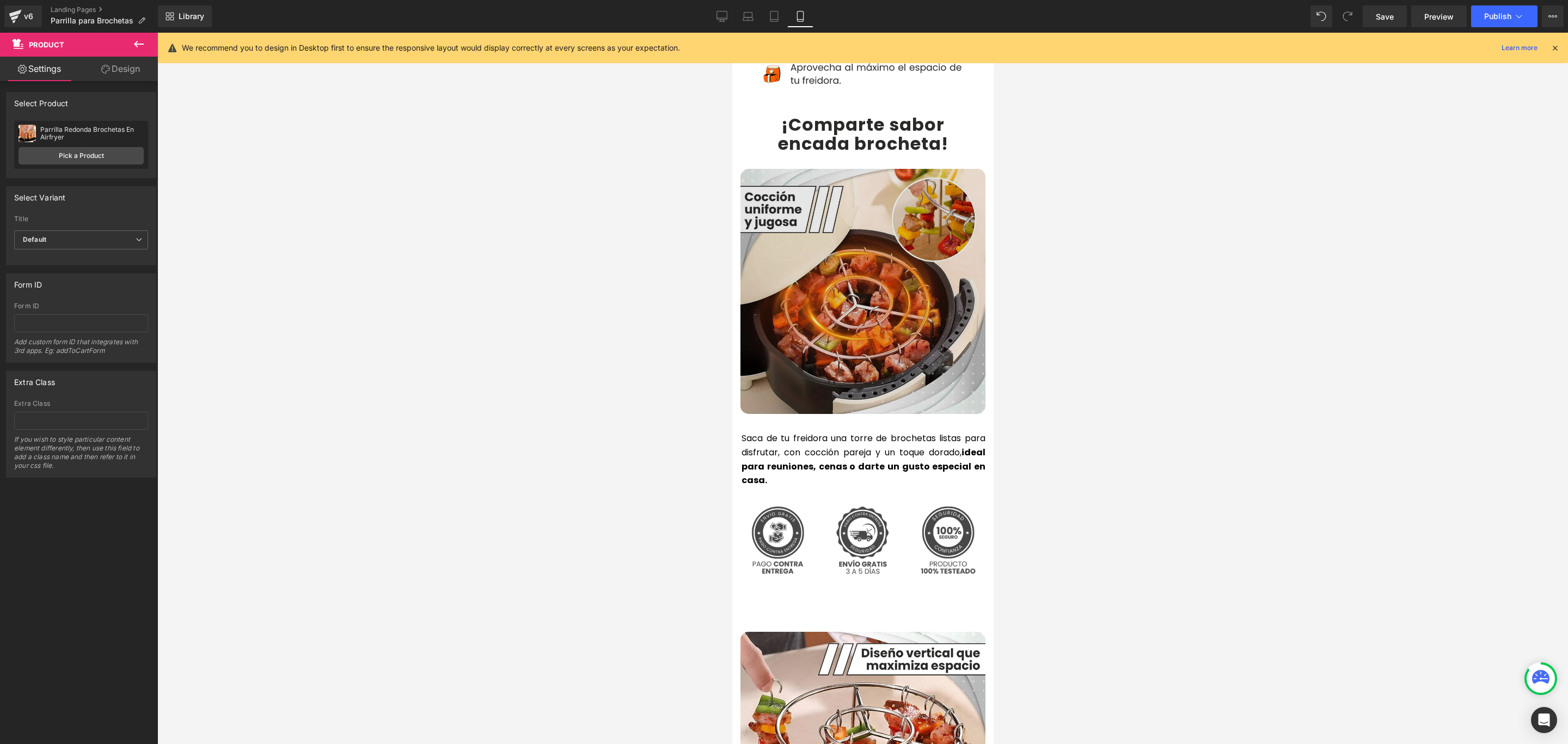
scroll to position [2369, 0]
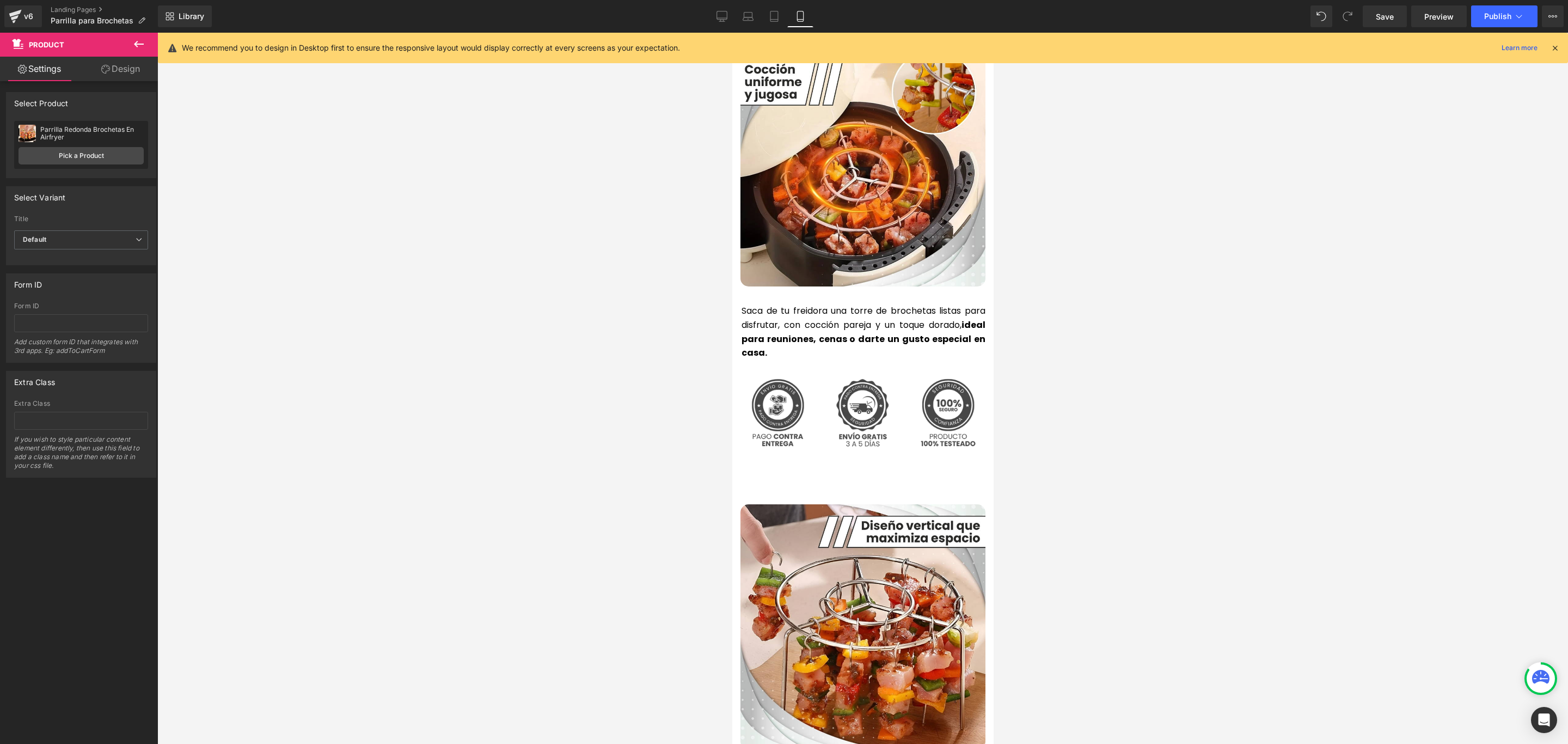
click at [868, 456] on div "Add To Cart (P) Cart Button Product" at bounding box center [862, 480] width 245 height 48
click at [857, 456] on span "Product" at bounding box center [862, 464] width 34 height 16
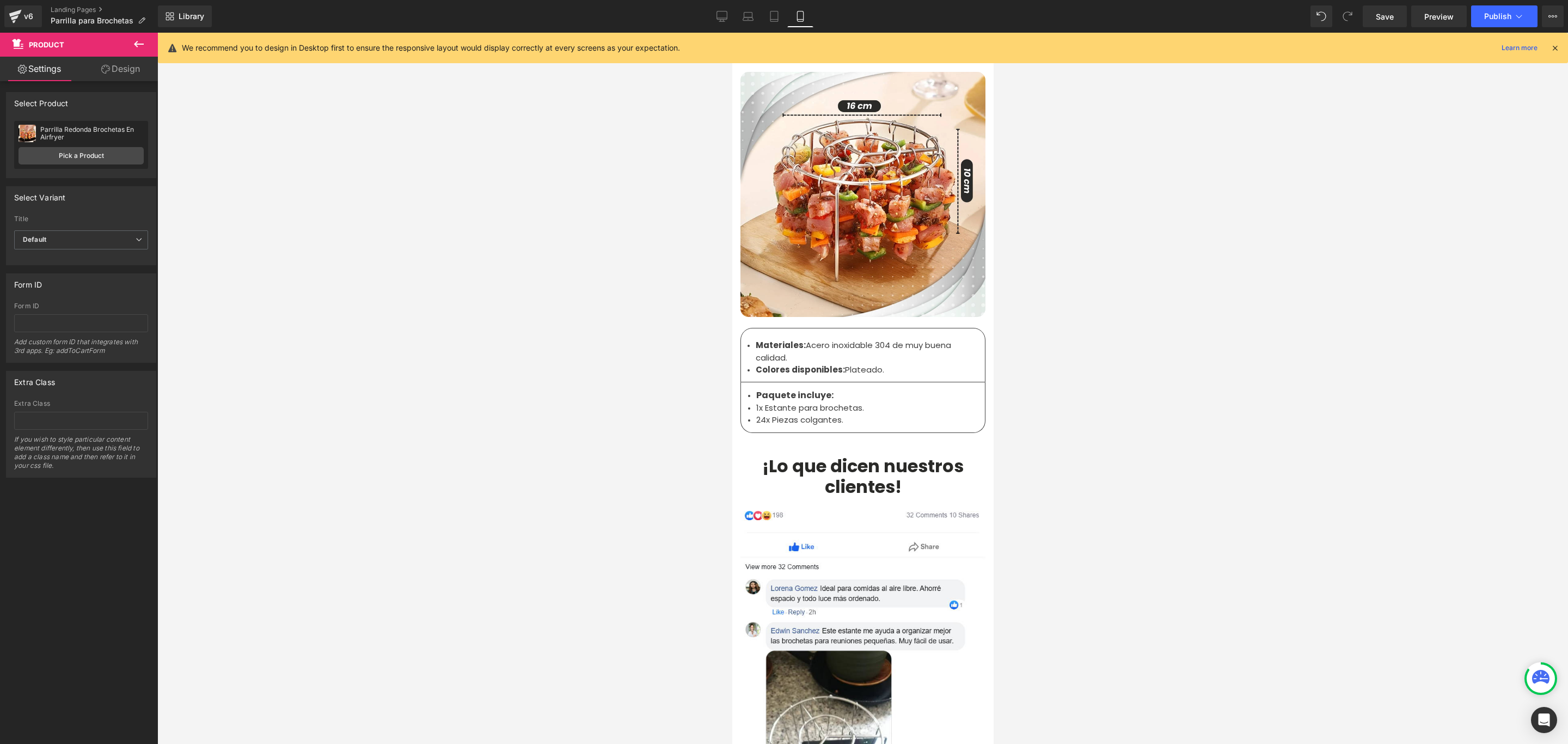
scroll to position [3595, 0]
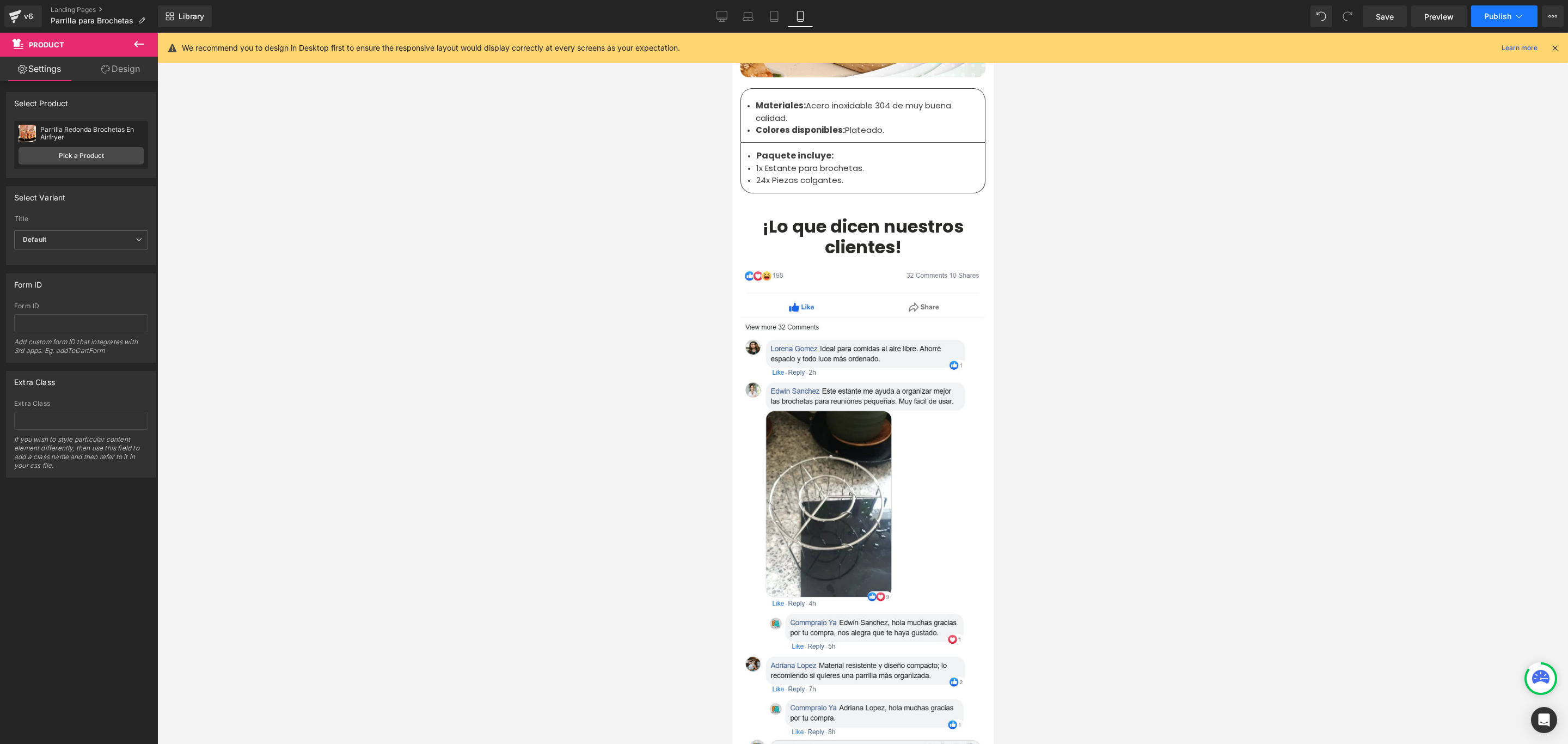
click at [1501, 15] on span "Publish" at bounding box center [1497, 16] width 27 height 8
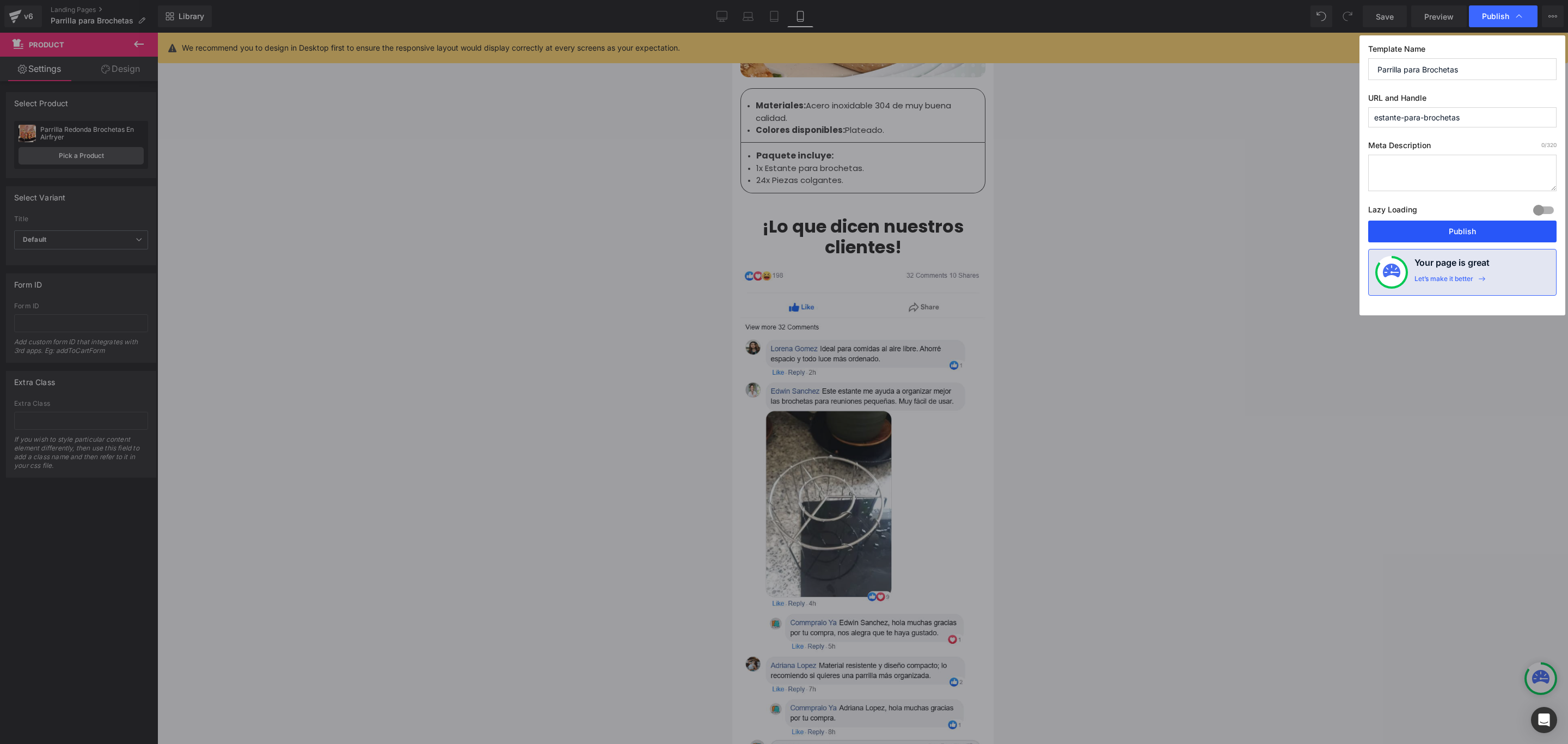
click at [1447, 231] on button "Publish" at bounding box center [1462, 231] width 188 height 22
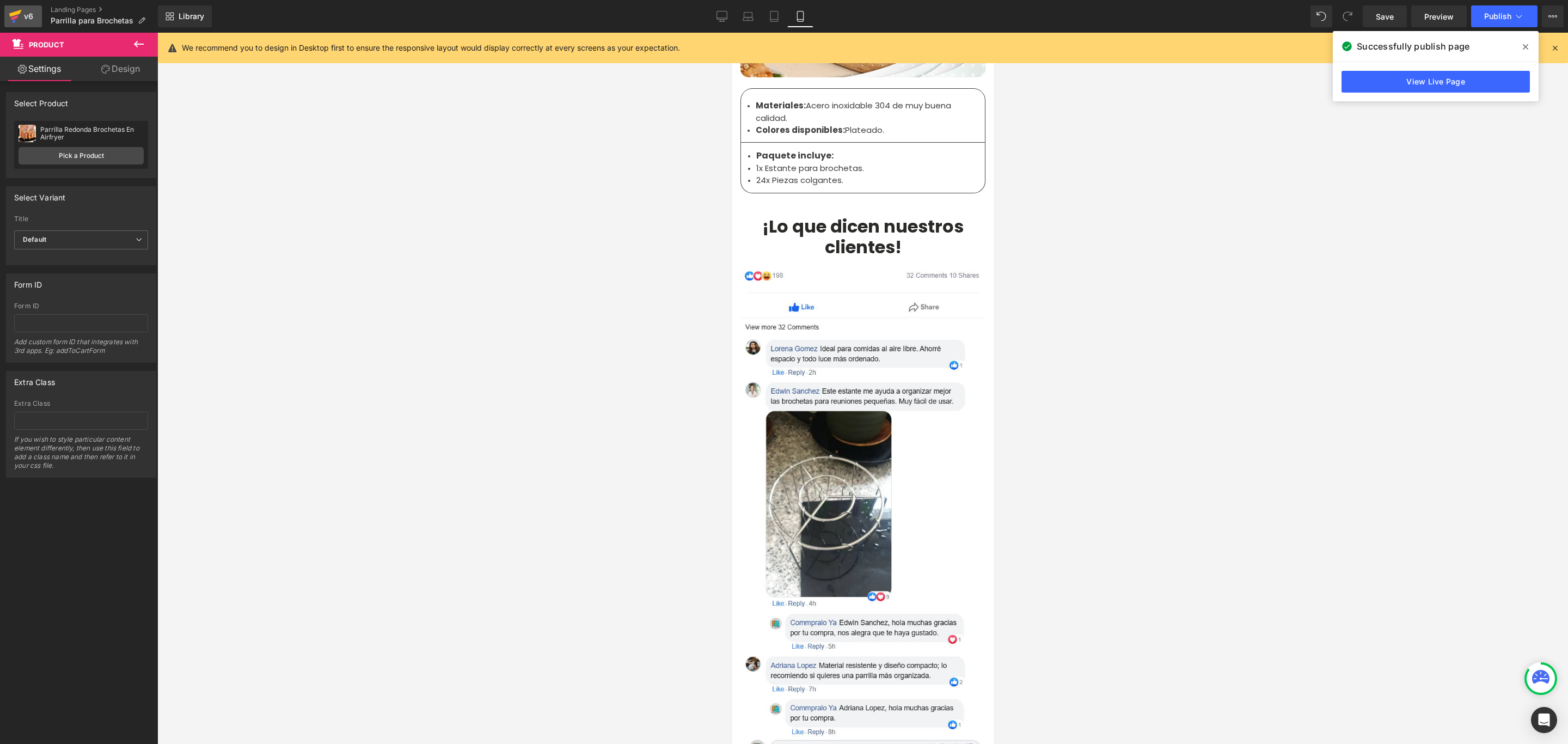
click at [19, 16] on icon at bounding box center [15, 16] width 13 height 27
